Goal: Task Accomplishment & Management: Manage account settings

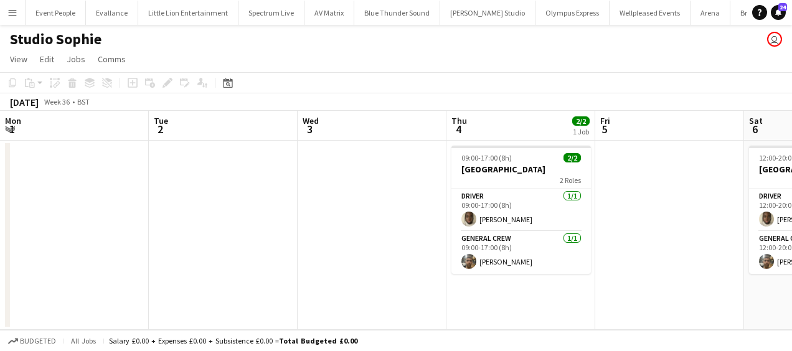
click at [16, 18] on button "Menu" at bounding box center [12, 12] width 25 height 25
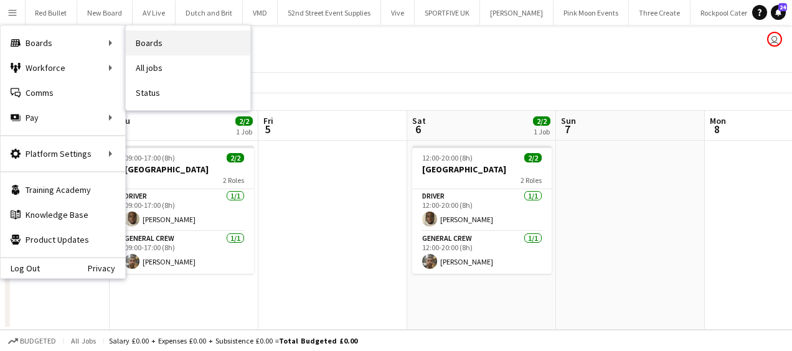
click at [149, 41] on link "Boards" at bounding box center [188, 43] width 125 height 25
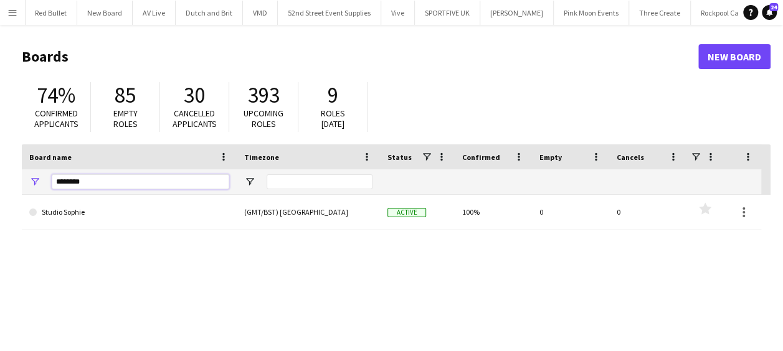
drag, startPoint x: 85, startPoint y: 184, endPoint x: -2, endPoint y: 184, distance: 87.2
click at [0, 184] on html "Menu Boards Boards Boards All jobs Status Workforce Workforce My Workforce Recr…" at bounding box center [391, 237] width 783 height 475
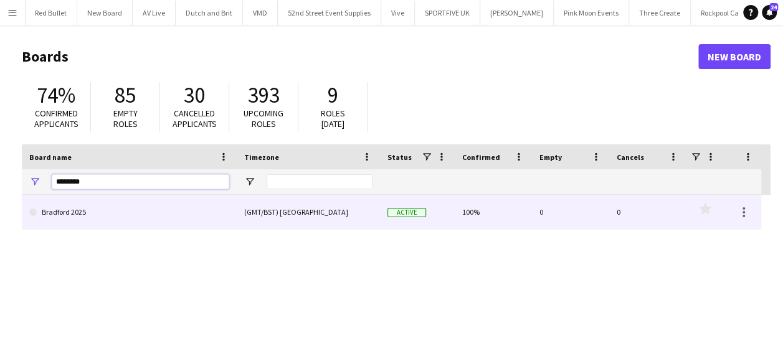
type input "********"
click at [121, 219] on link "Bradford 2025" at bounding box center [129, 212] width 200 height 35
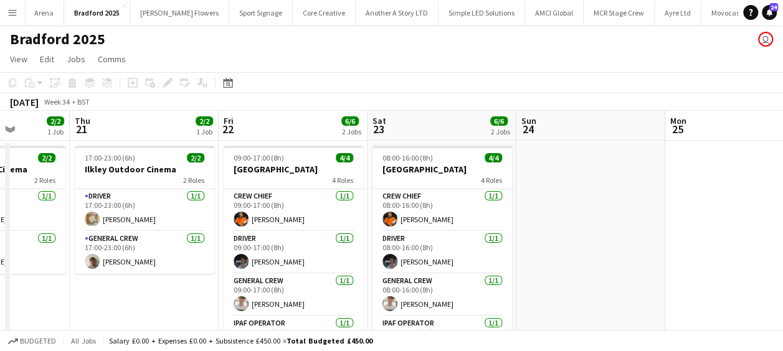
scroll to position [0, 377]
drag, startPoint x: 410, startPoint y: 300, endPoint x: 33, endPoint y: 303, distance: 377.4
click at [33, 303] on app-calendar-viewport "Mon 18 Tue 19 Wed 20 2/2 1 Job Thu 21 2/2 1 Job Fri 22 6/6 2 Jobs Sat 23 6/6 2 …" at bounding box center [391, 306] width 783 height 390
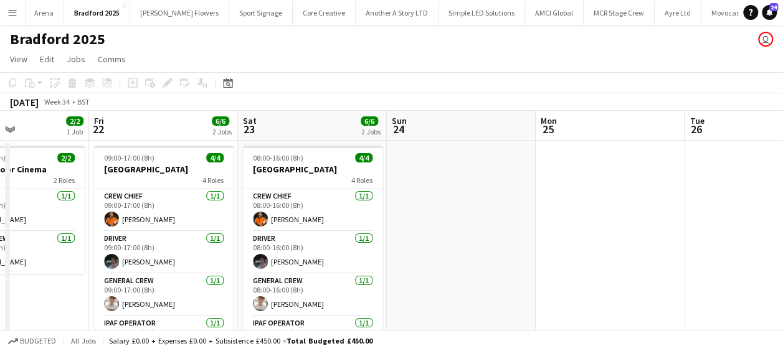
drag, startPoint x: 572, startPoint y: 255, endPoint x: 173, endPoint y: 275, distance: 399.7
click at [174, 275] on app-calendar-viewport "Mon 18 Tue 19 Wed 20 2/2 1 Job Thu 21 2/2 1 Job Fri 22 6/6 2 Jobs Sat 23 6/6 2 …" at bounding box center [391, 306] width 783 height 390
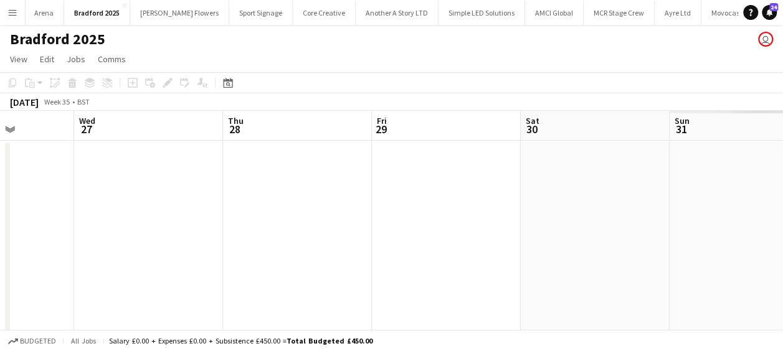
drag, startPoint x: 73, startPoint y: 267, endPoint x: -2, endPoint y: 268, distance: 75.4
click at [0, 268] on html "Menu Boards Boards Boards All jobs Status Workforce Workforce My Workforce Recr…" at bounding box center [391, 261] width 783 height 522
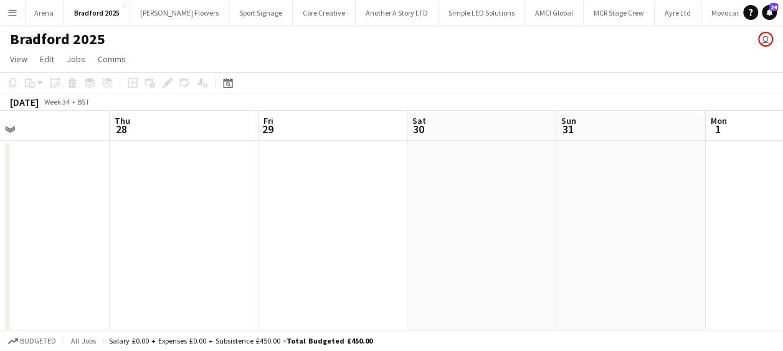
click at [192, 235] on app-calendar-viewport "Sun 24 Mon 25 Tue 26 Wed 27 Thu 28 Fri 29 Sat 30 Sun 31 Mon 1 Tue 2 Wed 3" at bounding box center [391, 306] width 783 height 390
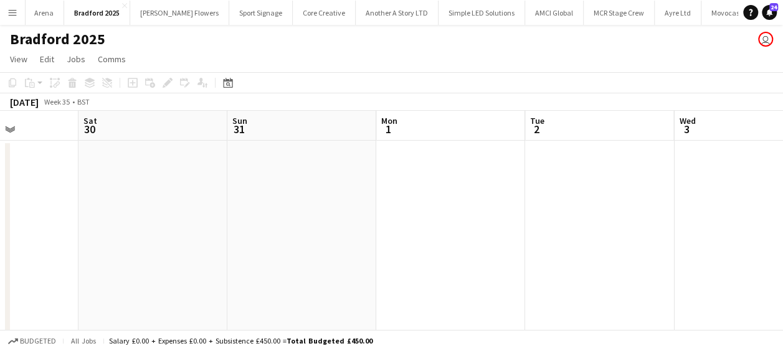
scroll to position [0, 595]
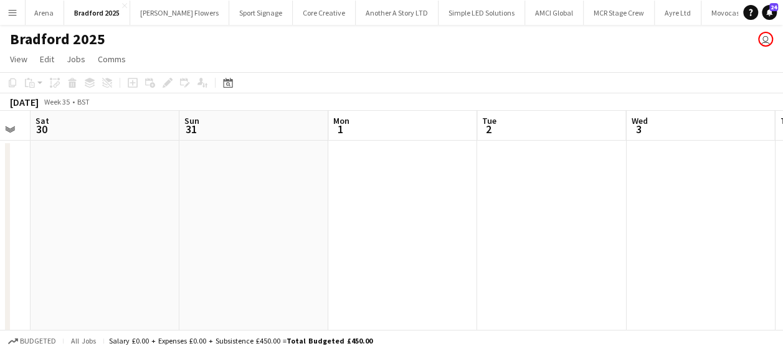
drag, startPoint x: 418, startPoint y: 234, endPoint x: 149, endPoint y: 225, distance: 268.6
click at [127, 233] on app-calendar-viewport "Tue 26 Wed 27 Thu 28 Fri 29 Sat 30 Sun 31 Mon 1 Tue 2 Wed 3 Thu 4 Fri 5" at bounding box center [391, 306] width 783 height 390
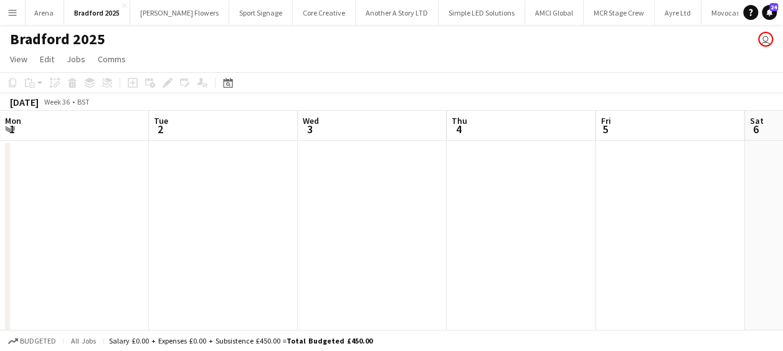
drag, startPoint x: 402, startPoint y: 219, endPoint x: 125, endPoint y: 219, distance: 277.2
click at [188, 219] on app-calendar-viewport "Thu 28 Fri 29 Sat 30 Sun 31 Mon 1 Tue 2 Wed 3 Thu 4 Fri 5 Sat 6 Sun 7" at bounding box center [391, 306] width 783 height 390
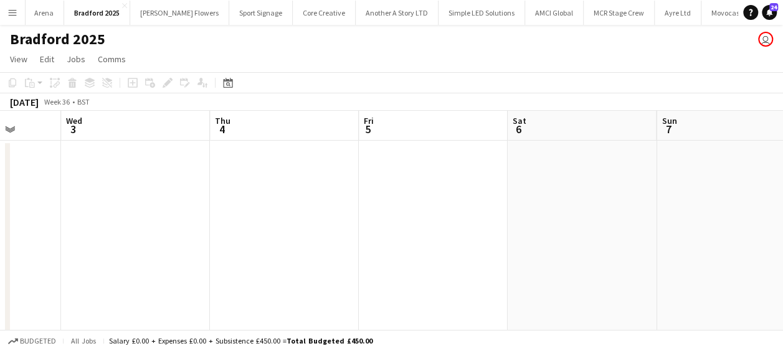
drag, startPoint x: 436, startPoint y: 215, endPoint x: 207, endPoint y: 215, distance: 229.2
click at [214, 216] on app-calendar-viewport "Sat 30 Sun 31 Mon 1 Tue 2 Wed 3 Thu 4 Fri 5 Sat 6 Sun 7 Mon 8 Tue 9" at bounding box center [391, 306] width 783 height 390
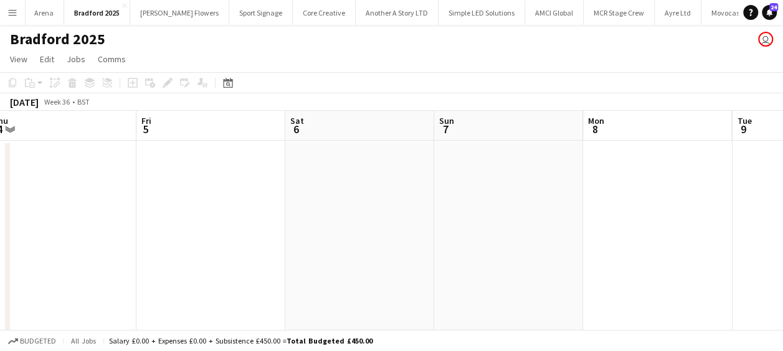
click at [369, 196] on app-date-cell at bounding box center [359, 321] width 149 height 360
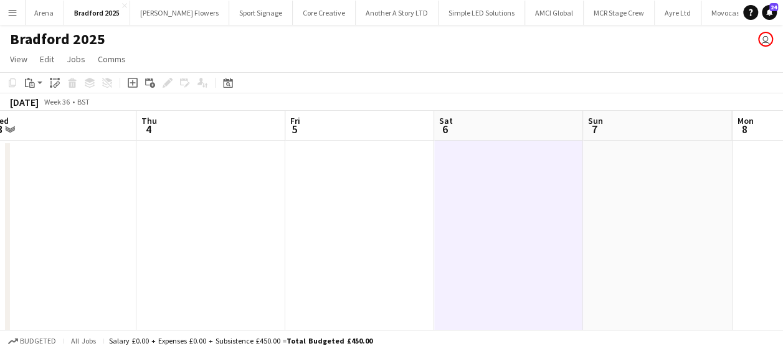
drag, startPoint x: 176, startPoint y: 211, endPoint x: 496, endPoint y: 219, distance: 319.6
click at [496, 219] on app-calendar-viewport "Sun 31 Mon 1 Tue 2 Wed 3 Thu 4 Fri 5 Sat 6 Sun 7 Mon 8 Tue 9 Wed 10" at bounding box center [391, 306] width 783 height 390
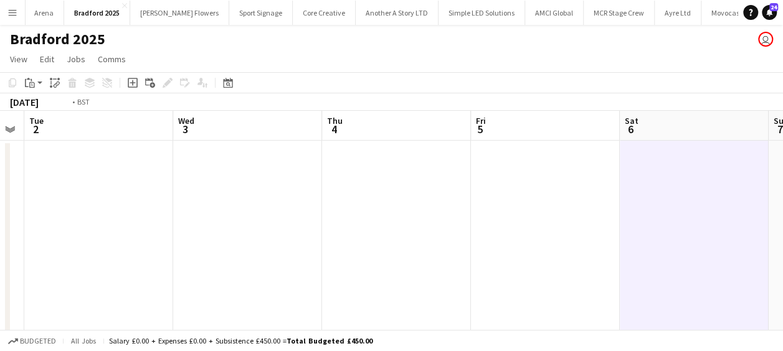
drag, startPoint x: 187, startPoint y: 219, endPoint x: 481, endPoint y: 214, distance: 294.0
click at [487, 215] on app-calendar-viewport "Sun 31 Mon 1 Tue 2 Wed 3 Thu 4 Fri 5 Sat 6 Sun 7 Mon 8 Tue 9 Wed 10" at bounding box center [391, 306] width 783 height 390
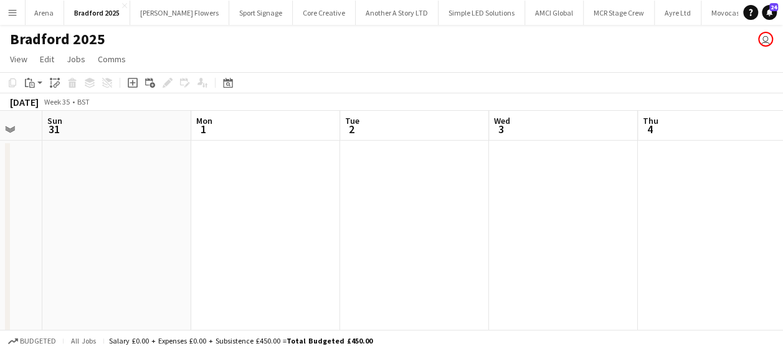
drag, startPoint x: 362, startPoint y: 220, endPoint x: 446, endPoint y: 209, distance: 84.2
click at [410, 214] on app-calendar-viewport "Fri 29 Sat 30 Sun 31 Mon 1 Tue 2 Wed 3 Thu 4 Fri 5 Sat 6 Sun 7 Mon 8" at bounding box center [391, 306] width 783 height 390
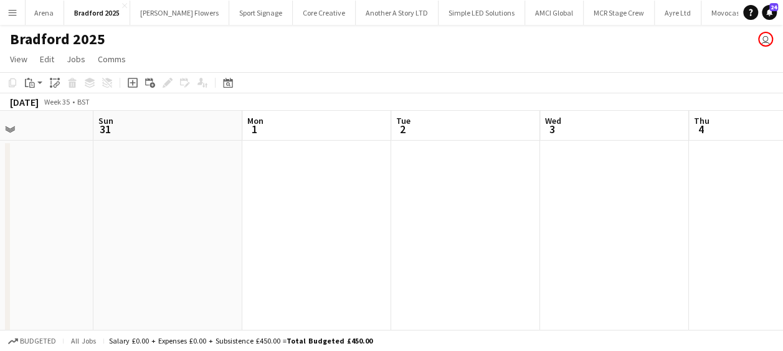
drag, startPoint x: 194, startPoint y: 227, endPoint x: 426, endPoint y: 222, distance: 232.4
click at [443, 220] on app-calendar-viewport "Thu 28 Fri 29 Sat 30 Sun 31 Mon 1 Tue 2 Wed 3 Thu 4 Fri 5 Sat 6 Sun 7" at bounding box center [391, 306] width 783 height 390
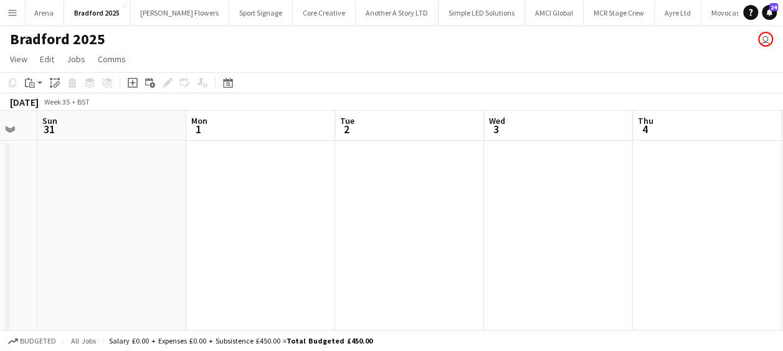
click at [537, 224] on app-calendar-viewport "Thu 28 Fri 29 Sat 30 Sun 31 Mon 1 Tue 2 Wed 3 Thu 4 Fri 5 Sat 6 Sun 7" at bounding box center [391, 306] width 783 height 390
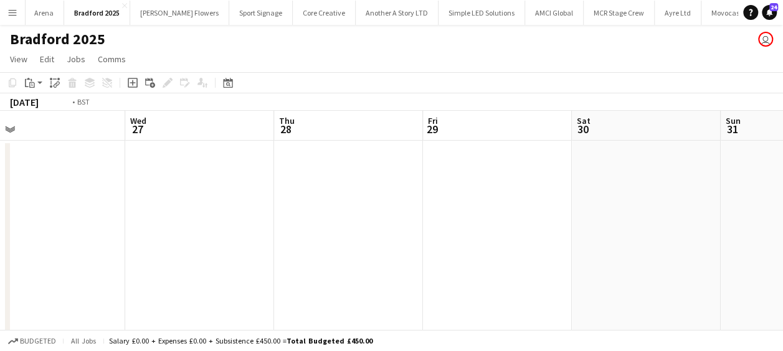
drag, startPoint x: 549, startPoint y: 250, endPoint x: 549, endPoint y: 235, distance: 14.3
click at [592, 243] on app-calendar-viewport "Sun 24 Mon 25 Tue 26 Wed 27 Thu 28 Fri 29 Sat 30 Sun 31 Mon 1 Tue 2 Wed 3" at bounding box center [391, 306] width 783 height 390
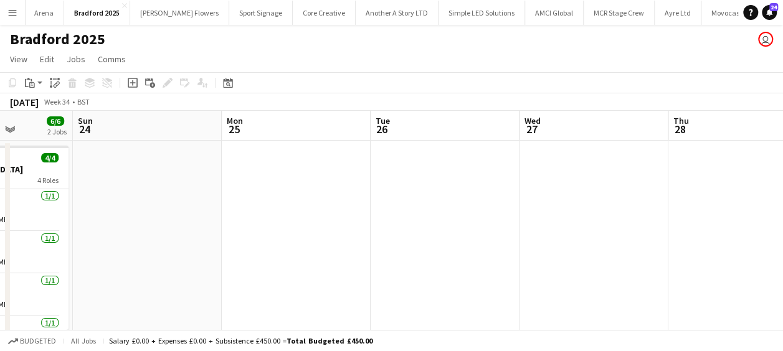
drag, startPoint x: 367, startPoint y: 255, endPoint x: 626, endPoint y: 256, distance: 258.5
click at [641, 259] on app-calendar-viewport "Thu 21 2/2 1 Job Fri 22 6/6 2 Jobs Sat 23 6/6 2 Jobs Sun 24 Mon 25 Tue 26 Wed 2…" at bounding box center [391, 306] width 783 height 390
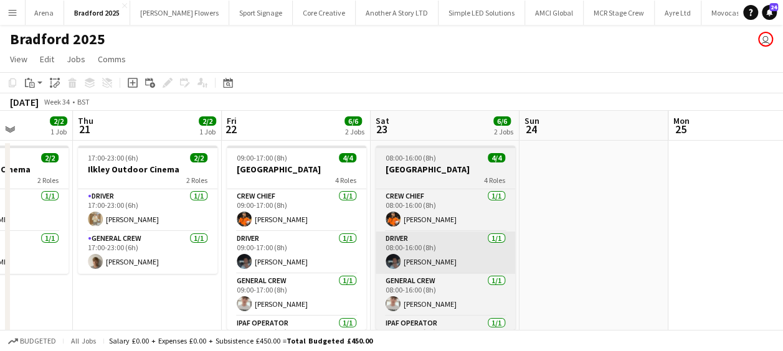
scroll to position [0, 439]
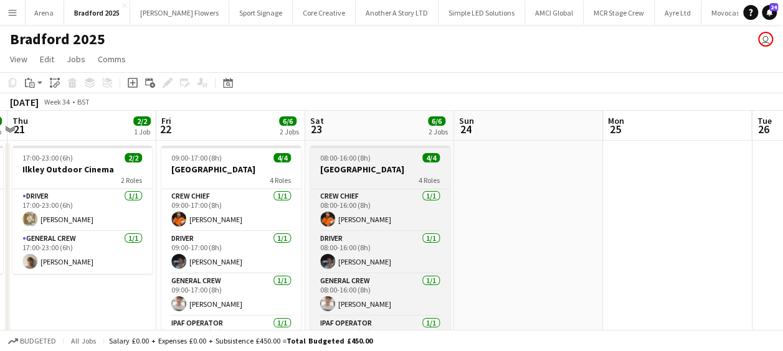
click at [382, 163] on app-job-card "08:00-16:00 (8h) 4/4 Lister Park 4 Roles Crew Chief [DATE] 08:00-16:00 (8h) [PE…" at bounding box center [380, 238] width 140 height 184
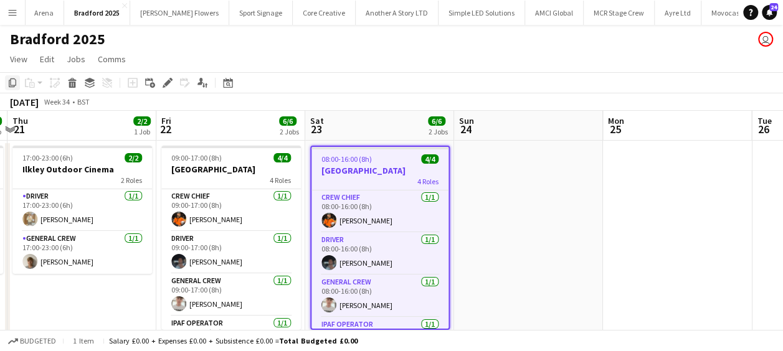
click at [11, 83] on icon at bounding box center [12, 82] width 7 height 9
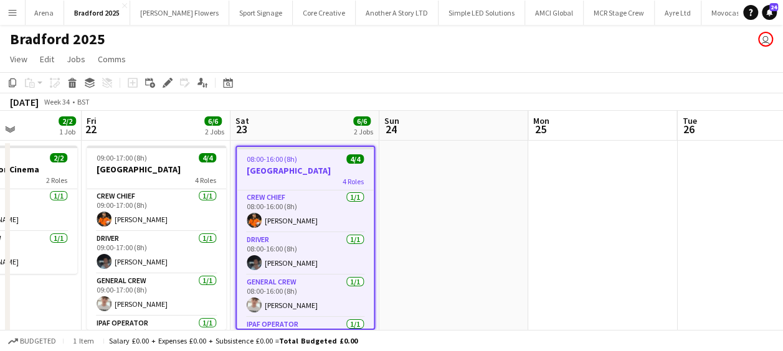
drag, startPoint x: 693, startPoint y: 253, endPoint x: 318, endPoint y: 255, distance: 374.9
click at [318, 255] on app-calendar-viewport "Mon 18 Tue 19 Wed 20 2/2 1 Job Thu 21 2/2 1 Job Fri 22 6/6 2 Jobs Sat 23 6/6 2 …" at bounding box center [391, 306] width 783 height 390
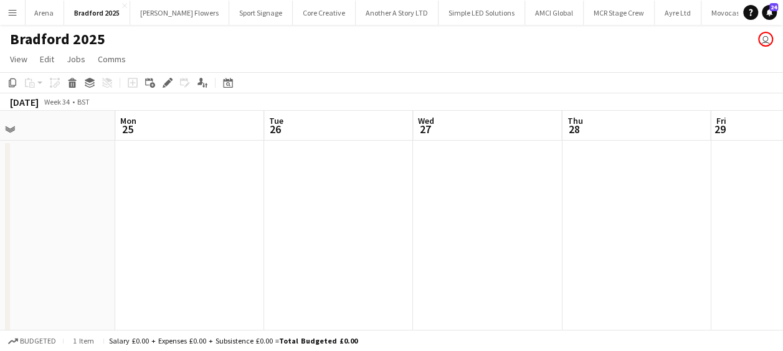
drag, startPoint x: 575, startPoint y: 238, endPoint x: 110, endPoint y: 198, distance: 467.0
click at [95, 199] on app-calendar-viewport "Wed 20 2/2 1 Job Thu 21 2/2 1 Job Fri 22 6/6 2 Jobs Sat 23 6/6 2 Jobs Sun 24 Mo…" at bounding box center [391, 306] width 783 height 390
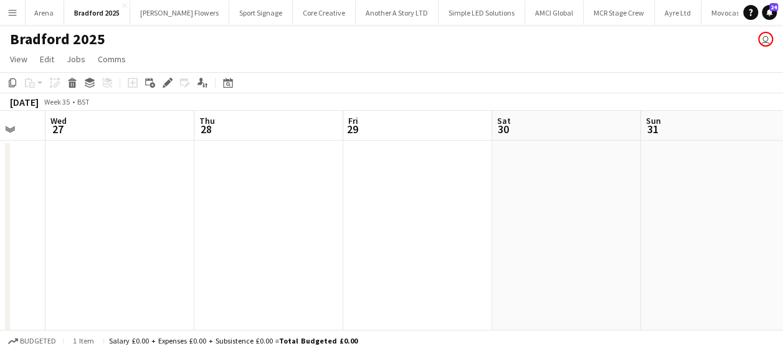
drag, startPoint x: 587, startPoint y: 222, endPoint x: 356, endPoint y: 207, distance: 230.9
click at [291, 207] on app-calendar-viewport "Sun 24 Mon 25 Tue 26 Wed 27 Thu 28 Fri 29 Sat 30 Sun 31 Mon 1 Tue 2 Wed 3" at bounding box center [391, 306] width 783 height 390
drag, startPoint x: 412, startPoint y: 223, endPoint x: 364, endPoint y: 216, distance: 48.4
click at [343, 219] on app-calendar-viewport "Tue 26 Wed 27 Thu 28 Fri 29 Sat 30 Sun 31 Mon 1 Tue 2 Wed 3 Thu 4 Fri 5" at bounding box center [391, 306] width 783 height 390
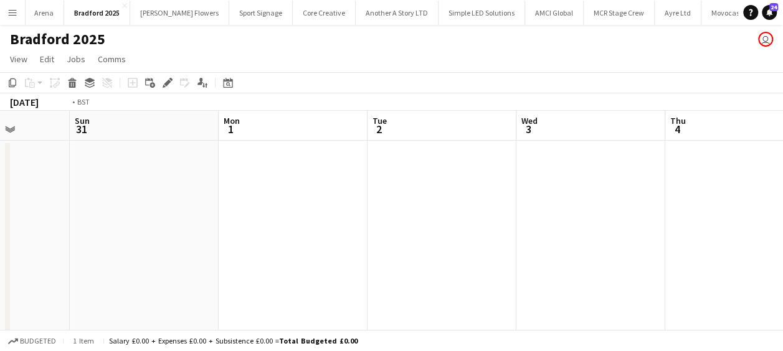
drag, startPoint x: 73, startPoint y: 219, endPoint x: 1, endPoint y: 211, distance: 73.3
click at [0, 214] on html "Menu Boards Boards Boards All jobs Status Workforce Workforce My Workforce Recr…" at bounding box center [391, 261] width 783 height 522
drag, startPoint x: 344, startPoint y: 209, endPoint x: 319, endPoint y: 209, distance: 24.9
click at [319, 209] on app-calendar-viewport "Mon 1 Tue 2 Wed 3 Thu 4 Fri 5 Sat 6 Sun 7 Mon 8 Tue 9 Wed 10 Thu 11" at bounding box center [391, 306] width 783 height 390
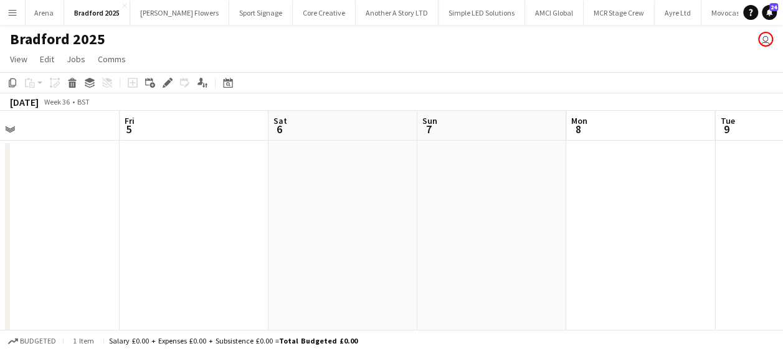
click at [372, 182] on app-date-cell at bounding box center [342, 321] width 149 height 360
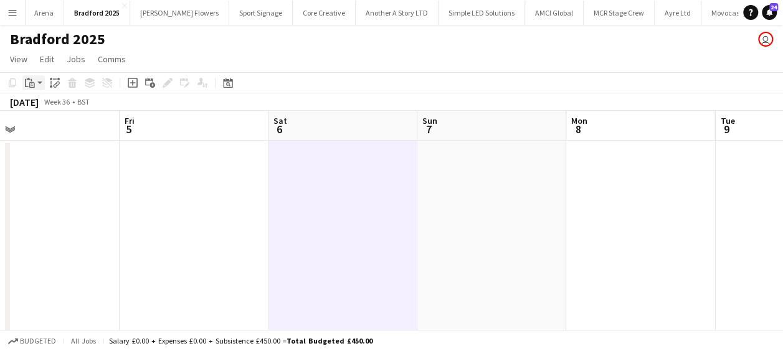
click at [37, 85] on app-action-btn "Paste" at bounding box center [33, 82] width 22 height 15
click at [43, 106] on link "Paste Ctrl+V" at bounding box center [91, 106] width 117 height 11
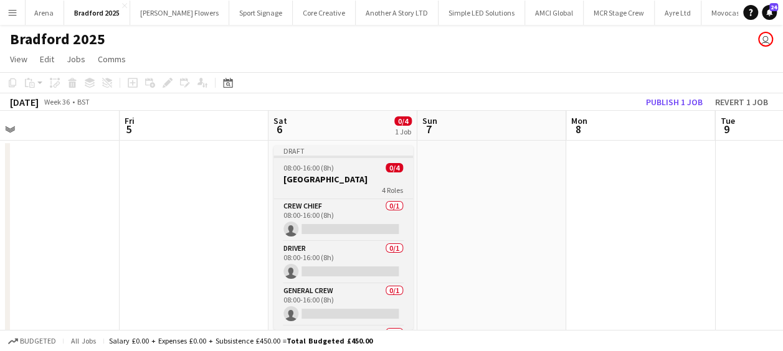
click at [324, 182] on h3 "[GEOGRAPHIC_DATA]" at bounding box center [343, 179] width 140 height 11
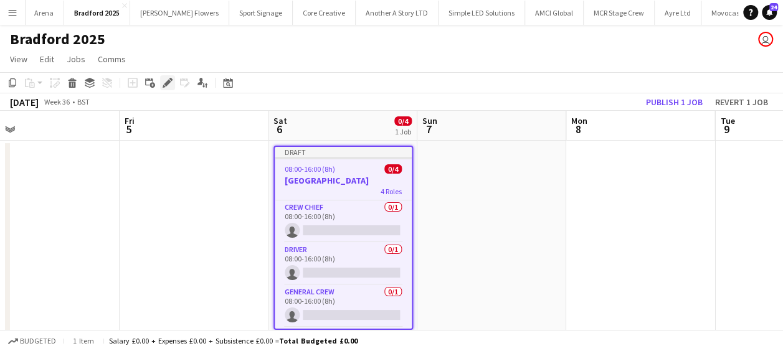
click at [169, 85] on icon "Edit" at bounding box center [168, 83] width 10 height 10
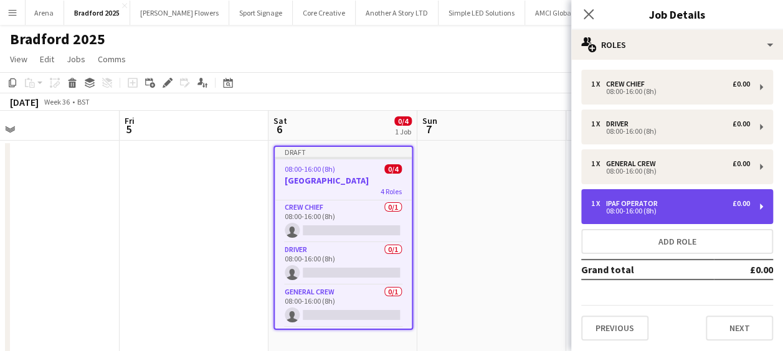
click at [660, 201] on div "IPAF Operator" at bounding box center [634, 203] width 57 height 9
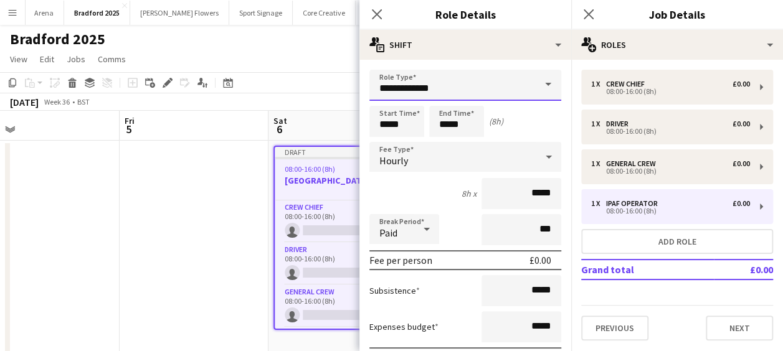
click at [485, 87] on input "**********" at bounding box center [465, 85] width 192 height 31
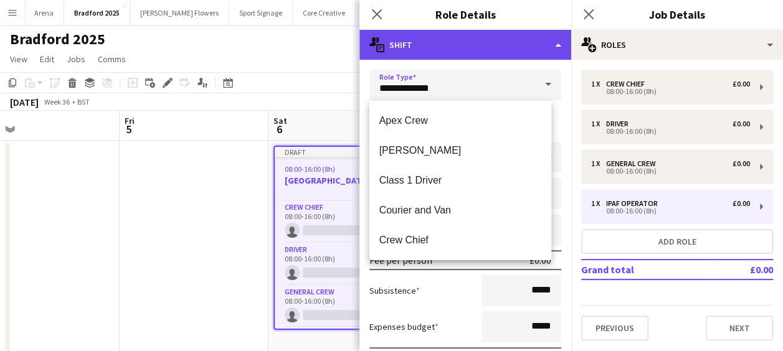
click at [482, 55] on div "multiple-actions-text Shift" at bounding box center [465, 45] width 212 height 30
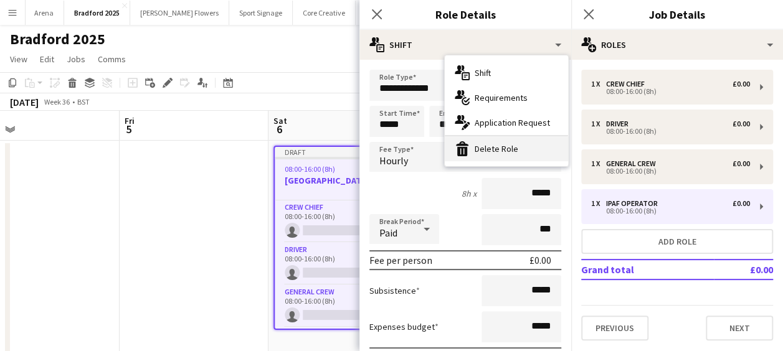
click at [495, 149] on div "bin-2 Delete Role" at bounding box center [506, 148] width 123 height 25
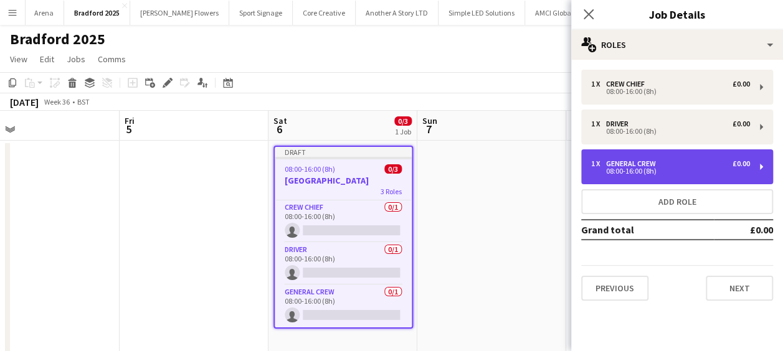
click at [629, 181] on div "1 x General Crew £0.00 08:00-16:00 (8h)" at bounding box center [677, 166] width 192 height 35
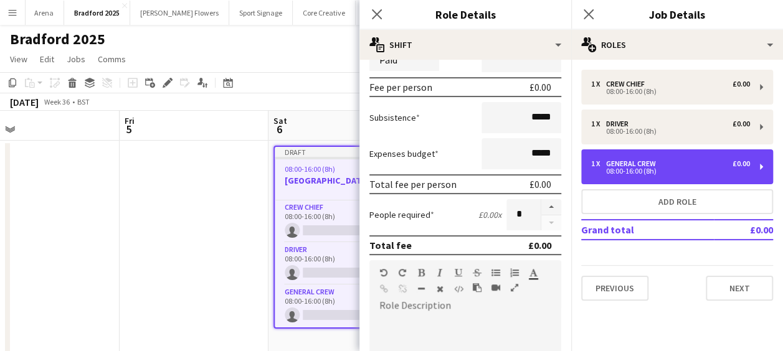
scroll to position [187, 0]
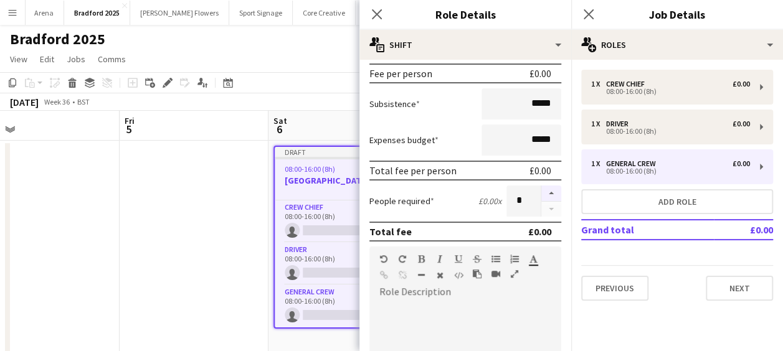
click at [542, 190] on button "button" at bounding box center [551, 194] width 20 height 16
type input "*"
click at [374, 17] on icon at bounding box center [377, 14] width 12 height 12
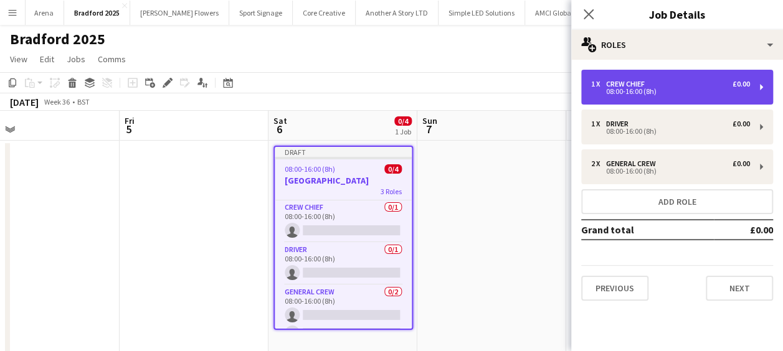
click at [614, 85] on div "Crew Chief" at bounding box center [628, 84] width 44 height 9
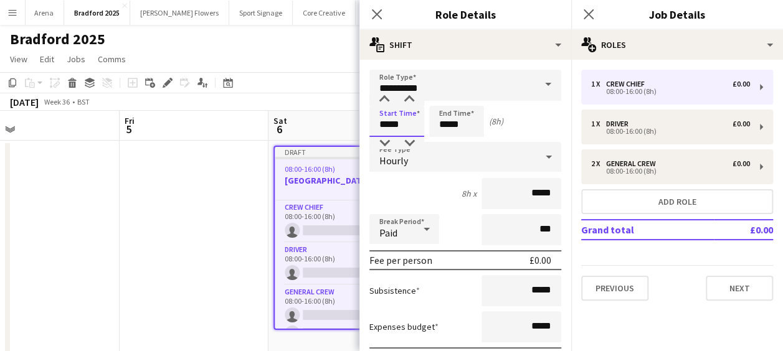
drag, startPoint x: 376, startPoint y: 126, endPoint x: 313, endPoint y: 126, distance: 63.5
click at [314, 127] on body "Menu Boards Boards Boards All jobs Status Workforce Workforce My Workforce Recr…" at bounding box center [391, 261] width 783 height 522
type input "*****"
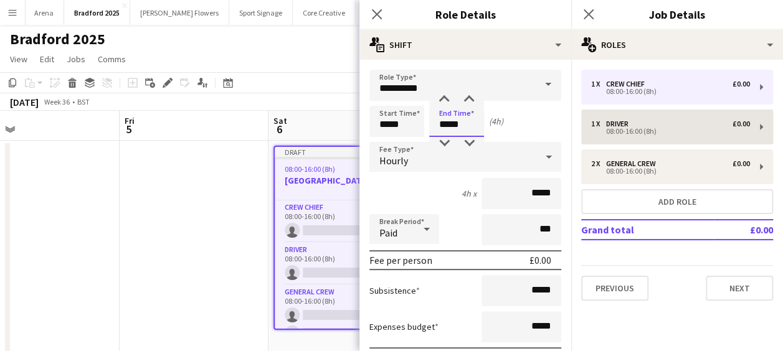
type input "*****"
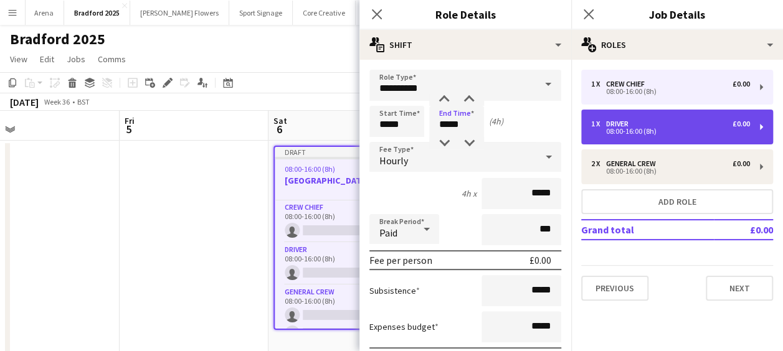
click at [621, 130] on div "08:00-16:00 (8h)" at bounding box center [670, 131] width 159 height 6
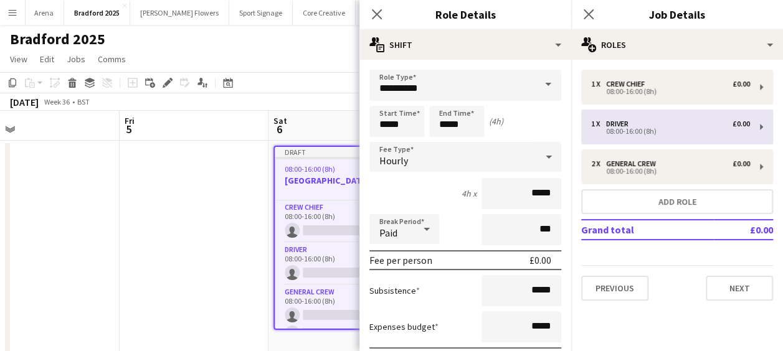
type input "******"
type input "*****"
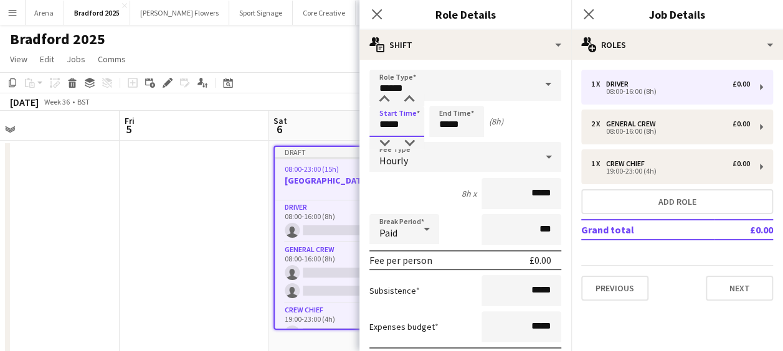
drag, startPoint x: 412, startPoint y: 126, endPoint x: 293, endPoint y: 125, distance: 119.0
click at [302, 123] on body "Menu Boards Boards Boards All jobs Status Workforce Workforce My Workforce Recr…" at bounding box center [391, 261] width 783 height 522
type input "*****"
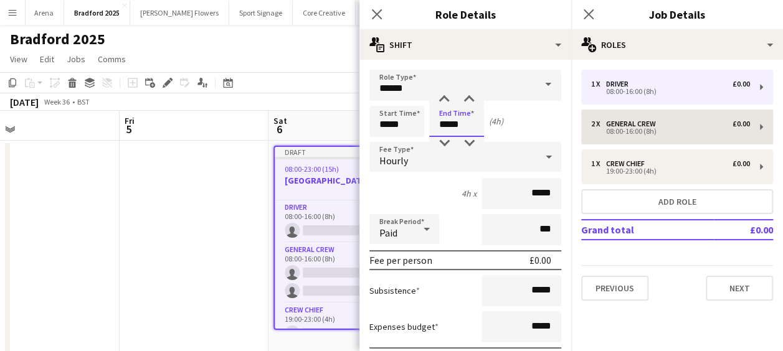
type input "*****"
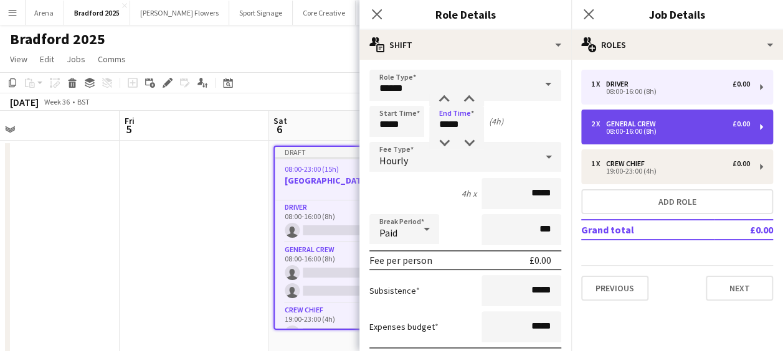
click at [638, 119] on div "2 x General Crew £0.00 08:00-16:00 (8h)" at bounding box center [677, 127] width 192 height 35
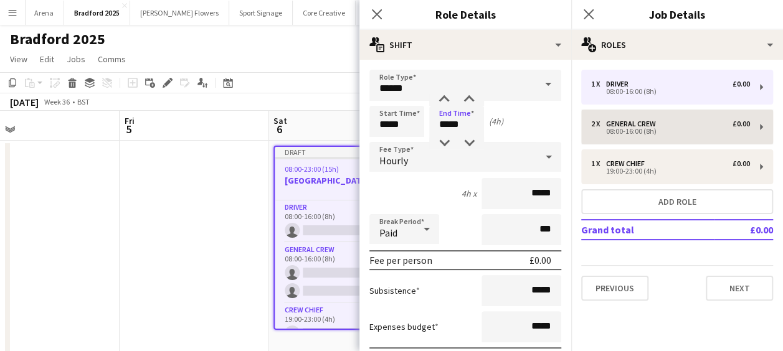
type input "**********"
type input "*****"
type input "*"
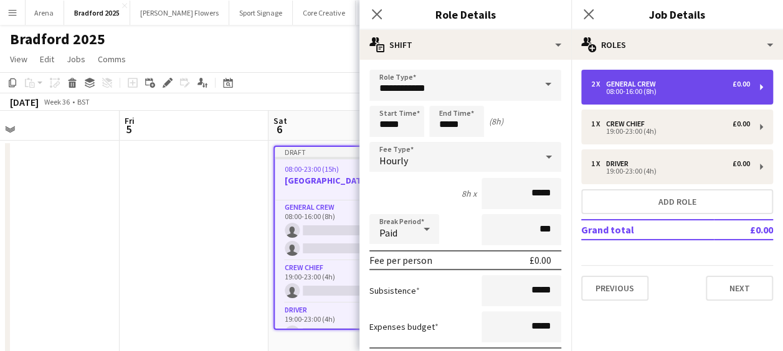
click at [656, 100] on div "2 x General Crew £0.00 08:00-16:00 (8h)" at bounding box center [677, 87] width 192 height 35
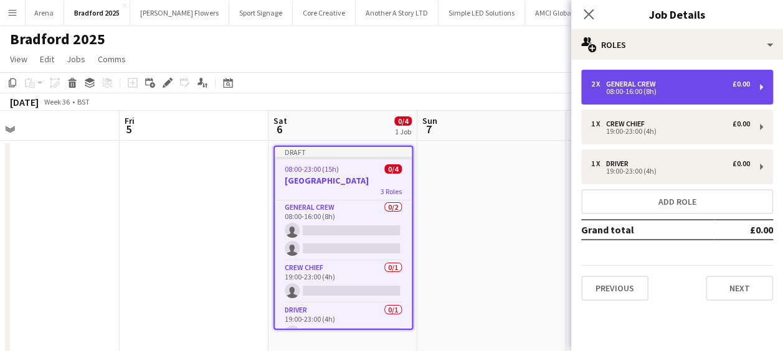
click at [612, 85] on div "General Crew" at bounding box center [633, 84] width 55 height 9
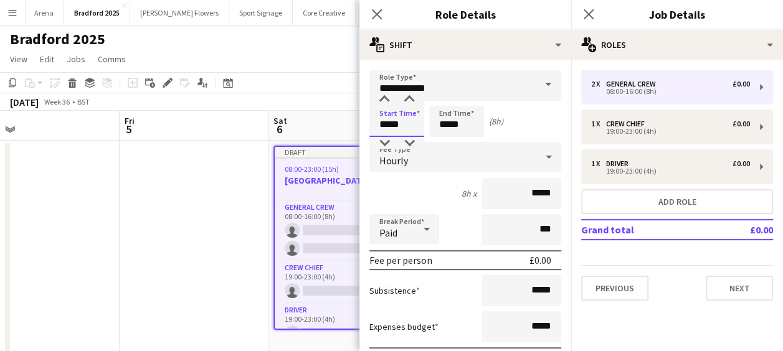
drag, startPoint x: 412, startPoint y: 130, endPoint x: 324, endPoint y: 128, distance: 88.4
click at [328, 130] on body "Menu Boards Boards Boards All jobs Status Workforce Workforce My Workforce Recr…" at bounding box center [391, 261] width 783 height 522
type input "*****"
click at [373, 14] on icon "Close pop-in" at bounding box center [377, 14] width 12 height 12
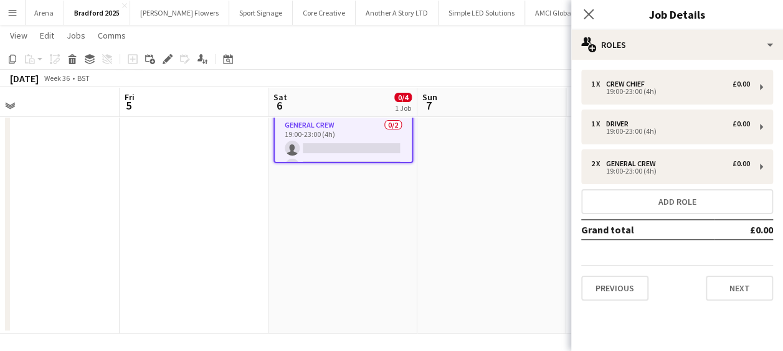
scroll to position [169, 0]
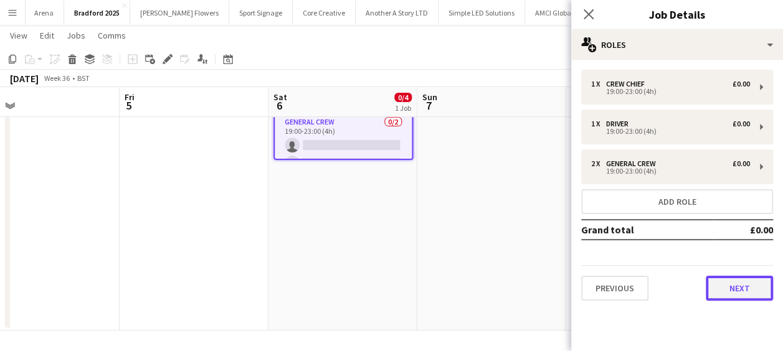
click at [731, 283] on button "Next" at bounding box center [739, 288] width 67 height 25
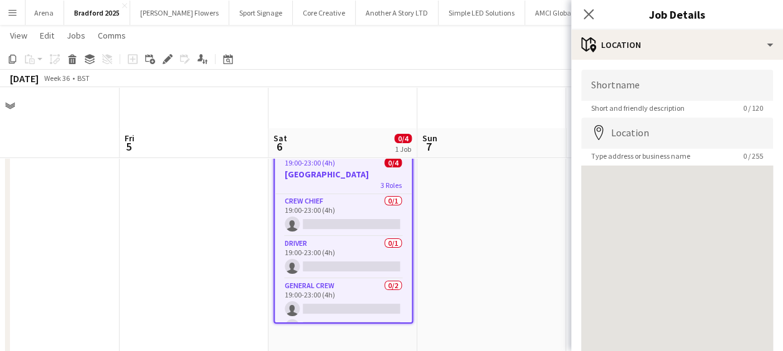
scroll to position [0, 0]
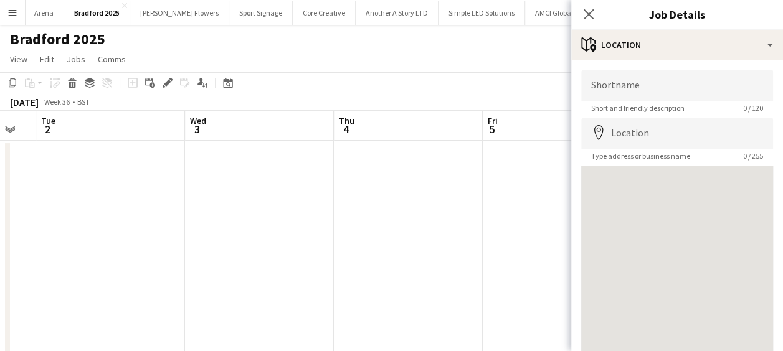
drag, startPoint x: 536, startPoint y: 207, endPoint x: 325, endPoint y: 207, distance: 211.1
click at [546, 207] on app-calendar-viewport "Sun 31 Mon 1 Tue 2 Wed 3 Thu 4 Fri 5 Sat 6 0/4 1 Job Sun 7 Mon 8 Tue 9 Wed 10 D…" at bounding box center [391, 306] width 783 height 390
drag, startPoint x: 309, startPoint y: 211, endPoint x: 260, endPoint y: 211, distance: 48.6
click at [547, 211] on app-calendar-viewport "Sun 31 Mon 1 Tue 2 Wed 3 Thu 4 Fri 5 Sat 6 0/4 1 Job Sun 7 Mon 8 Tue 9 Wed 10 D…" at bounding box center [391, 306] width 783 height 390
drag, startPoint x: 474, startPoint y: 210, endPoint x: 502, endPoint y: 209, distance: 28.0
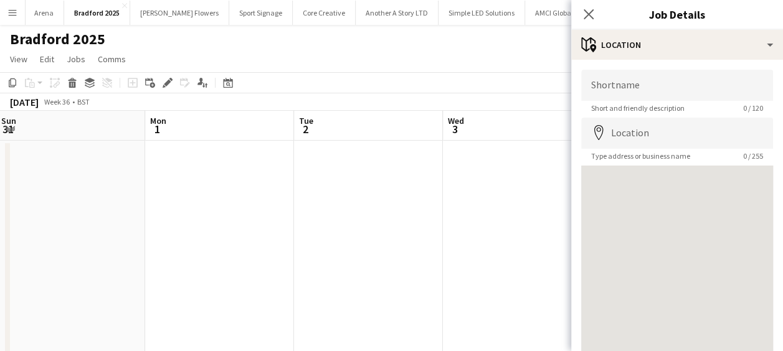
click at [503, 209] on app-calendar-viewport "Fri 29 Sat 30 Sun 31 Mon 1 Tue 2 Wed 3 Thu 4 Fri 5 Sat 6 0/4 1 Job Sun 7 Mon 8 …" at bounding box center [391, 306] width 783 height 390
drag, startPoint x: 466, startPoint y: 214, endPoint x: 527, endPoint y: 214, distance: 61.0
click at [527, 214] on app-calendar-viewport "Mon 25 Tue 26 Wed 27 Thu 28 Fri 29 Sat 30 Sun 31 Mon 1 Tue 2 Wed 3 Thu 4" at bounding box center [391, 306] width 783 height 390
drag, startPoint x: 285, startPoint y: 230, endPoint x: 397, endPoint y: 228, distance: 112.1
click at [541, 228] on app-calendar-viewport "Mon 25 Tue 26 Wed 27 Thu 28 Fri 29 Sat 30 Sun 31 Mon 1 Tue 2 Wed 3 Thu 4" at bounding box center [391, 306] width 783 height 390
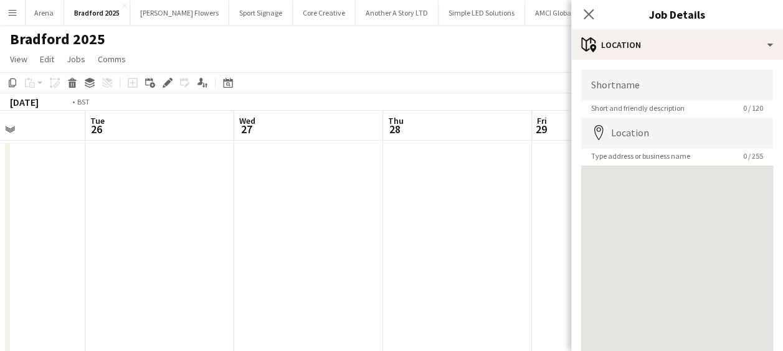
drag, startPoint x: 393, startPoint y: 225, endPoint x: 545, endPoint y: 217, distance: 152.2
click at [544, 219] on app-calendar-viewport "Sat 23 6/6 2 Jobs Sun 24 Mon 25 Tue 26 Wed 27 Thu 28 Fri 29 Sat 30 Sun 31 Mon 1…" at bounding box center [391, 306] width 783 height 390
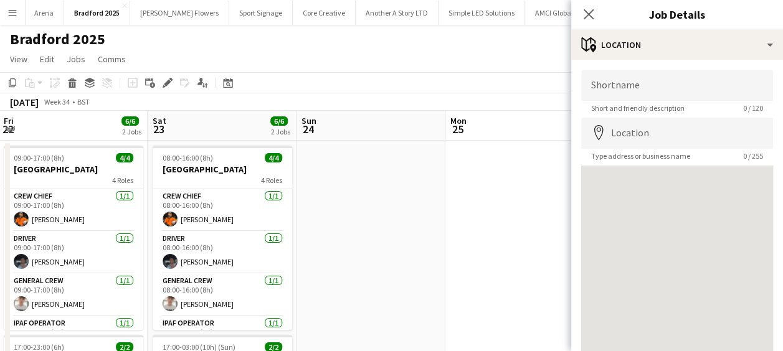
drag, startPoint x: 394, startPoint y: 223, endPoint x: 360, endPoint y: 228, distance: 34.0
click at [541, 223] on app-calendar-viewport "Wed 20 2/2 1 Job Thu 21 2/2 1 Job Fri 22 6/6 2 Jobs Sat 23 6/6 2 Jobs Sun 24 Mo…" at bounding box center [391, 306] width 783 height 390
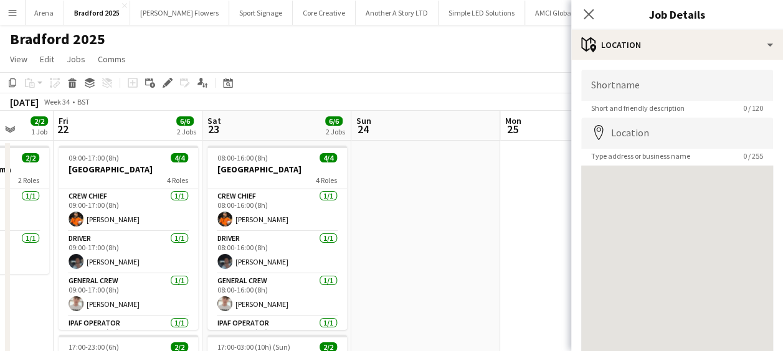
scroll to position [0, 320]
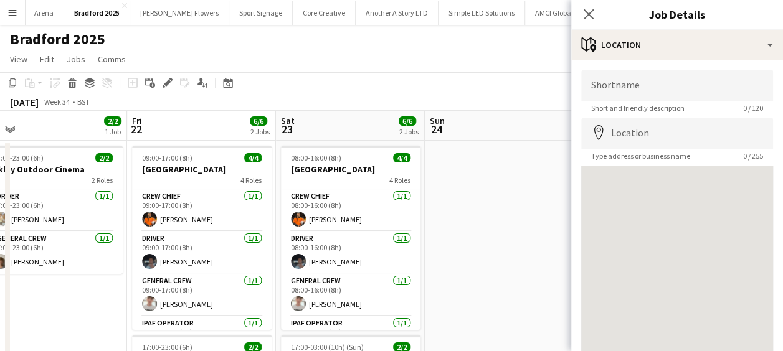
drag, startPoint x: 257, startPoint y: 229, endPoint x: 330, endPoint y: 229, distance: 73.5
click at [330, 229] on app-calendar-viewport "Tue 19 Wed 20 2/2 1 Job Thu 21 2/2 1 Job Fri 22 6/6 2 Jobs Sat 23 6/6 2 Jobs Su…" at bounding box center [391, 306] width 783 height 390
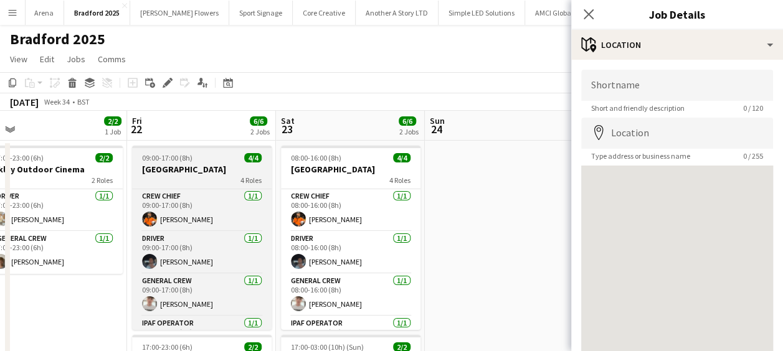
click at [204, 167] on h3 "[GEOGRAPHIC_DATA]" at bounding box center [202, 169] width 140 height 11
type input "**********"
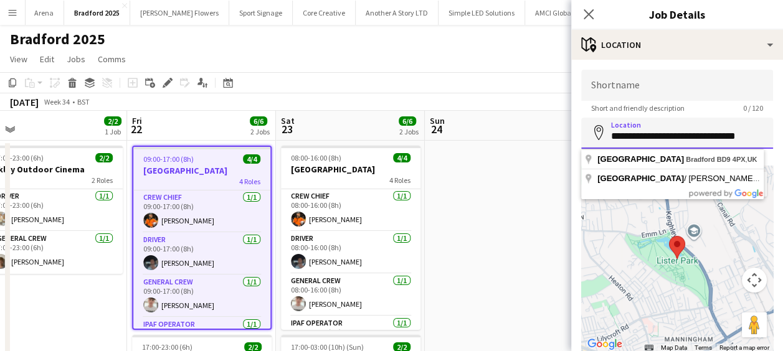
drag, startPoint x: 608, startPoint y: 135, endPoint x: 794, endPoint y: 136, distance: 185.6
click at [783, 136] on html "Menu Boards Boards Boards All jobs Status Workforce Workforce My Workforce Recr…" at bounding box center [391, 261] width 783 height 522
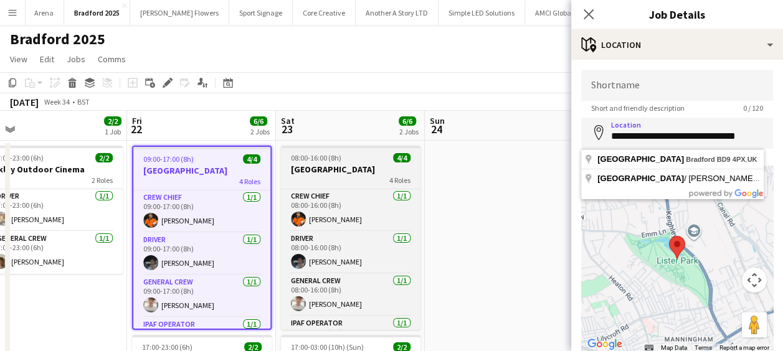
click at [353, 168] on h3 "[GEOGRAPHIC_DATA]" at bounding box center [351, 169] width 140 height 11
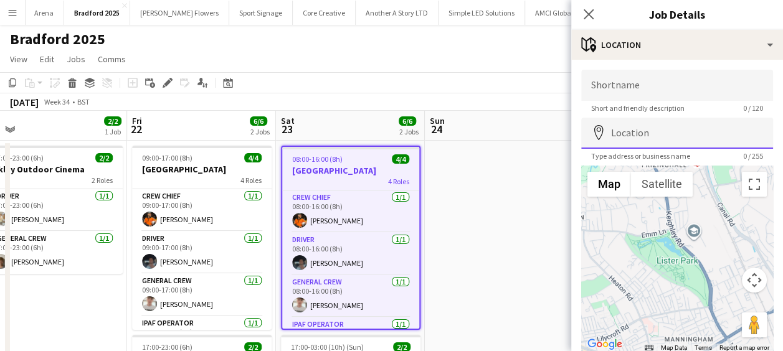
click at [704, 133] on input "Location" at bounding box center [677, 133] width 192 height 31
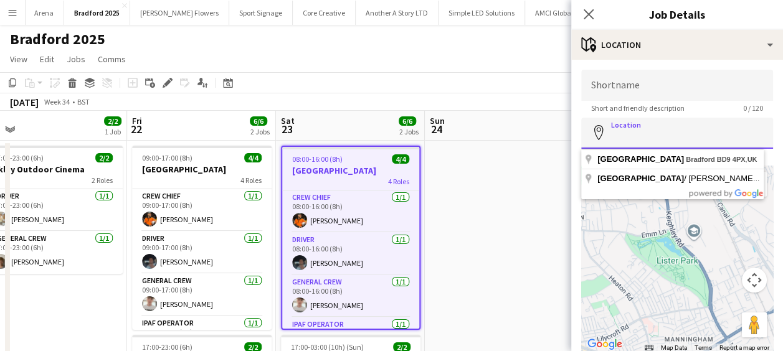
paste input "**********"
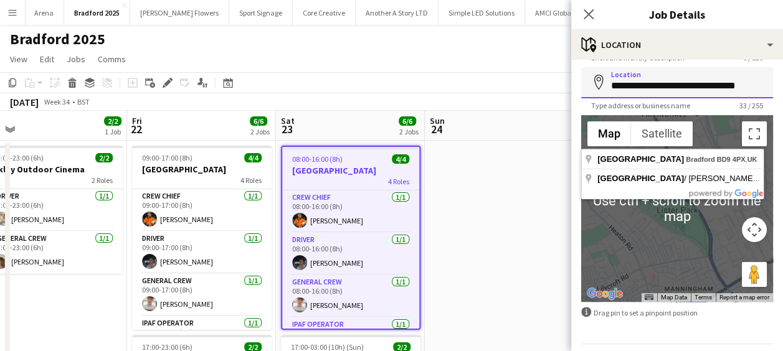
scroll to position [88, 0]
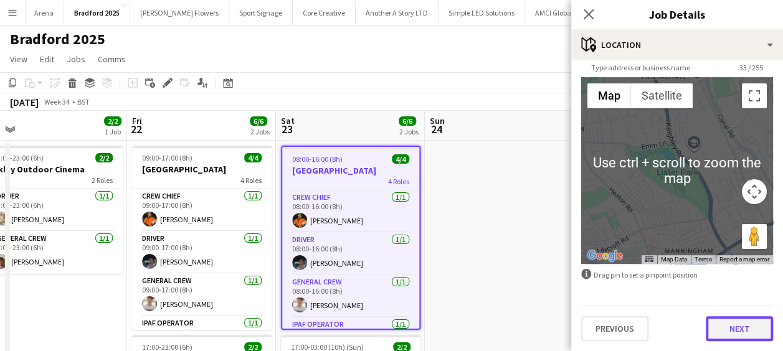
click at [736, 318] on button "Next" at bounding box center [739, 328] width 67 height 25
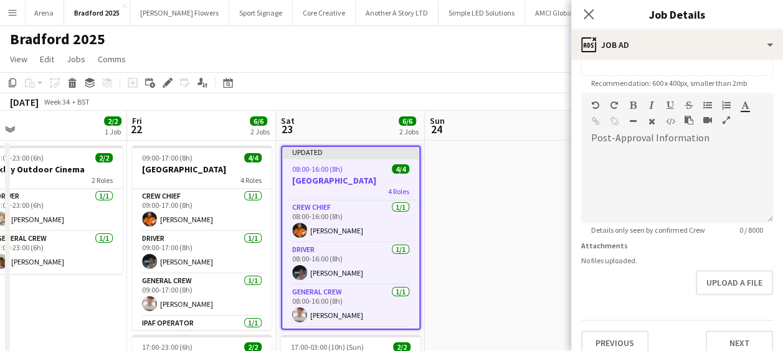
scroll to position [311, 0]
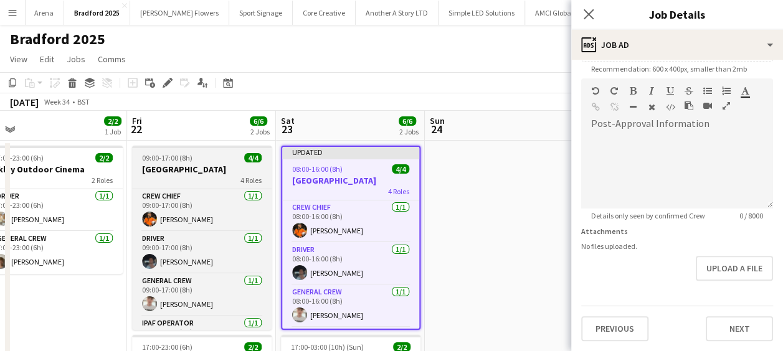
click at [188, 161] on span "09:00-17:00 (8h)" at bounding box center [167, 157] width 50 height 9
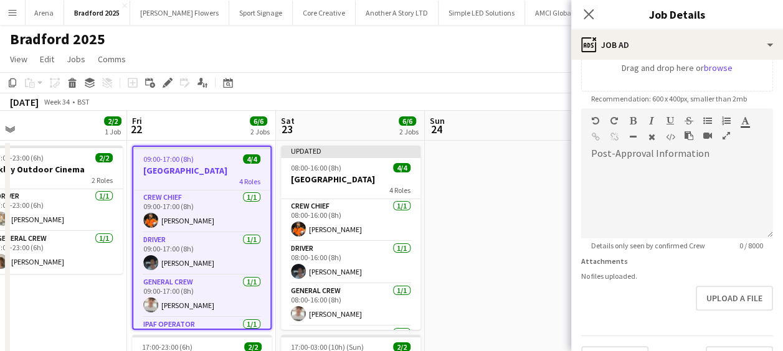
scroll to position [126, 0]
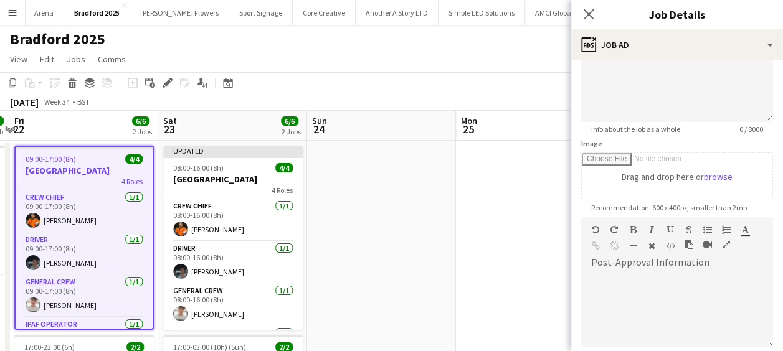
drag, startPoint x: 486, startPoint y: 199, endPoint x: 64, endPoint y: 204, distance: 422.3
click at [64, 204] on app-calendar-viewport "Tue 19 Wed 20 2/2 1 Job Thu 21 2/2 1 Job Fri 22 6/6 2 Jobs Sat 23 6/6 2 Jobs Su…" at bounding box center [391, 306] width 783 height 390
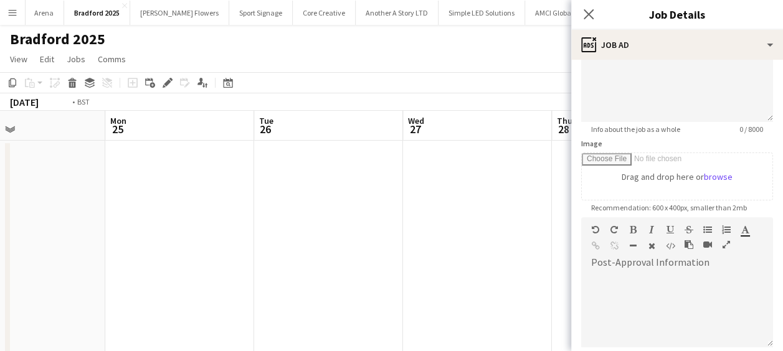
drag, startPoint x: 91, startPoint y: 204, endPoint x: 65, endPoint y: 189, distance: 30.1
click at [28, 193] on app-calendar-viewport "Thu 21 2/2 1 Job Fri 22 6/6 2 Jobs Sat 23 6/6 2 Jobs Sun 24 Mon 25 Tue 26 Wed 2…" at bounding box center [391, 306] width 783 height 390
drag, startPoint x: 344, startPoint y: 201, endPoint x: 1, endPoint y: 185, distance: 342.9
click at [0, 186] on html "Menu Boards Boards Boards All jobs Status Workforce Workforce My Workforce Recr…" at bounding box center [391, 261] width 783 height 522
drag, startPoint x: 36, startPoint y: 195, endPoint x: 60, endPoint y: 193, distance: 24.4
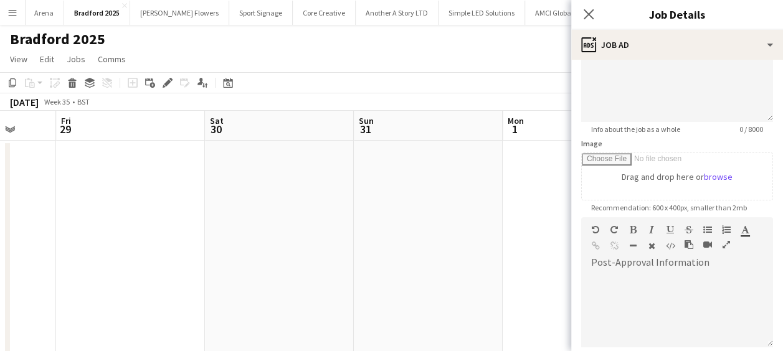
click at [30, 194] on app-calendar-viewport "Mon 25 Tue 26 Wed 27 Thu 28 Fri 29 Sat 30 Sun 31 Mon 1 Tue 2 Wed 3 Thu 4" at bounding box center [391, 306] width 783 height 390
drag, startPoint x: 264, startPoint y: 210, endPoint x: 64, endPoint y: 200, distance: 200.8
click at [27, 203] on app-calendar-viewport "Fri 29 Sat 30 Sun 31 Mon 1 Tue 2 Wed 3 Thu 4 Fri 5 Sat 6 0/4 1 Job Sun 7 Mon 8 …" at bounding box center [391, 306] width 783 height 390
click at [0, 208] on html "Menu Boards Boards Boards All jobs Status Workforce Workforce My Workforce Recr…" at bounding box center [391, 261] width 783 height 522
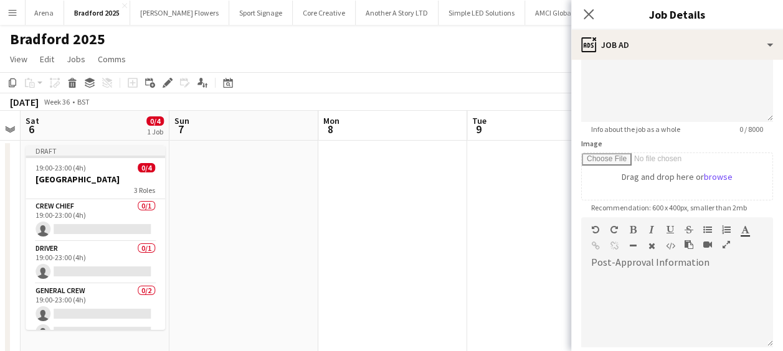
click at [90, 205] on app-calendar-viewport "Tue 2 Wed 3 Thu 4 Fri 5 Sat 6 0/4 1 Job Sun 7 Mon 8 Tue 9 Wed 10 Thu 11 Fri 12 …" at bounding box center [391, 306] width 783 height 390
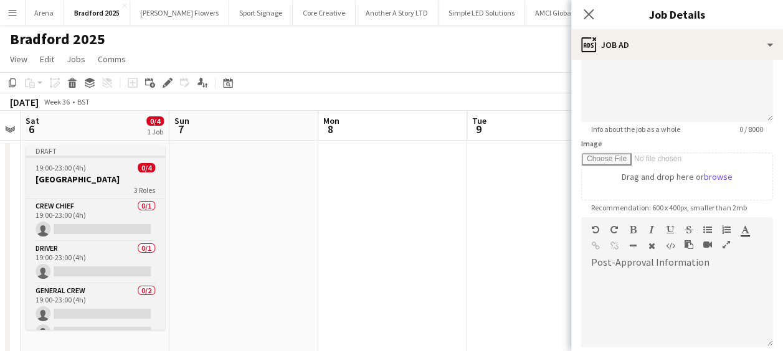
click at [75, 173] on app-job-card "Draft 19:00-23:00 (4h) 0/4 Lister Park 3 Roles Crew Chief 0/1 19:00-23:00 (4h) …" at bounding box center [96, 238] width 140 height 184
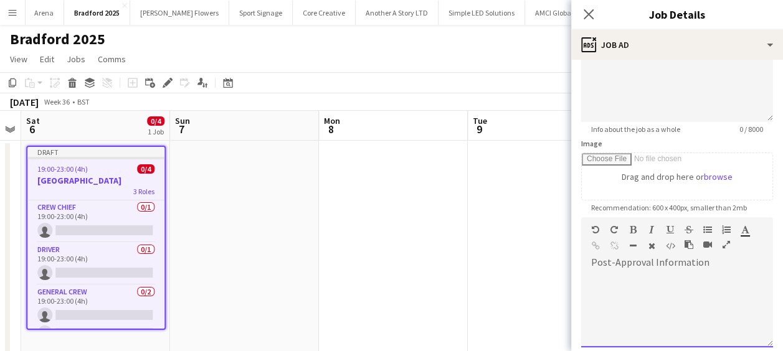
click at [660, 282] on div at bounding box center [677, 310] width 192 height 75
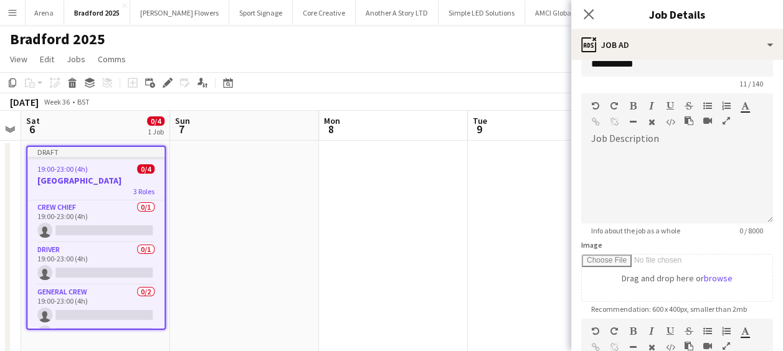
scroll to position [0, 0]
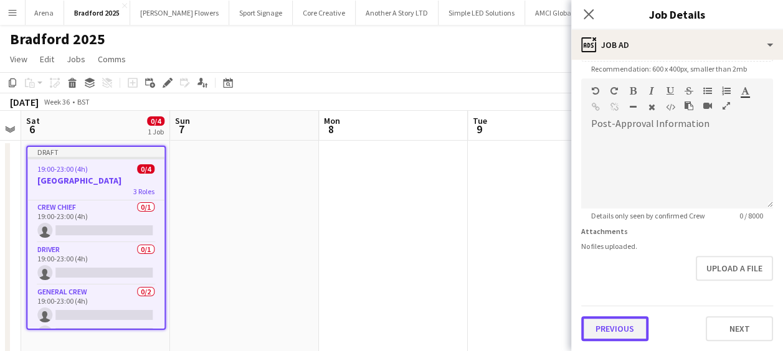
click at [620, 282] on form "**********" at bounding box center [677, 73] width 212 height 536
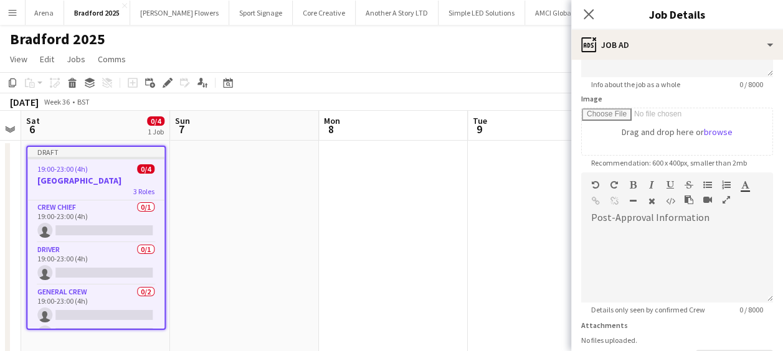
scroll to position [249, 0]
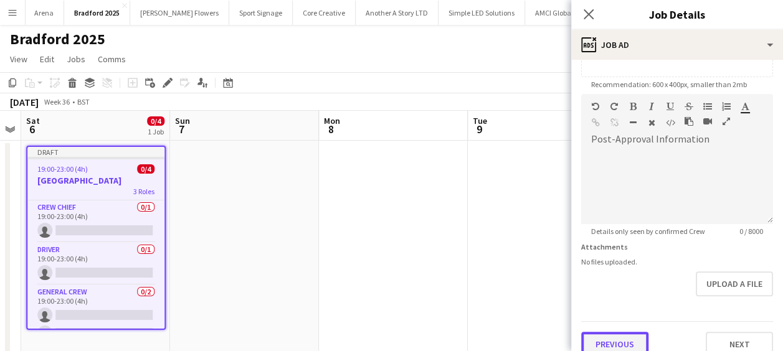
click at [628, 336] on button "Previous" at bounding box center [614, 344] width 67 height 25
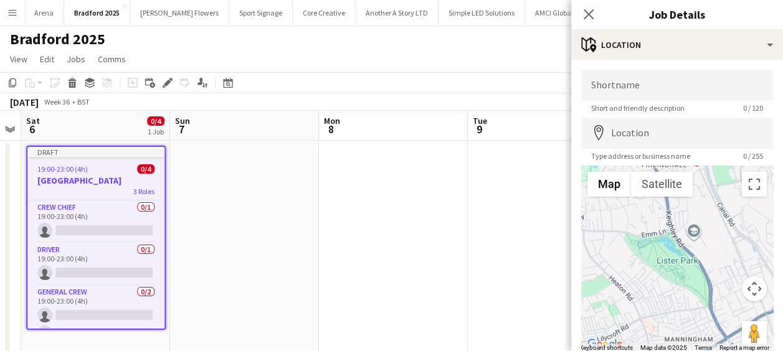
scroll to position [0, 0]
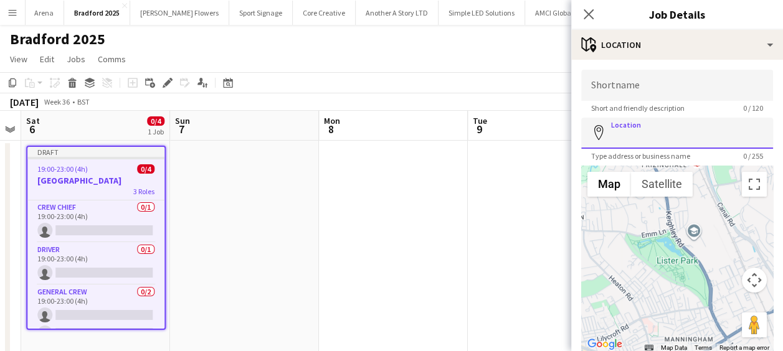
click at [666, 139] on input "Location" at bounding box center [677, 133] width 192 height 31
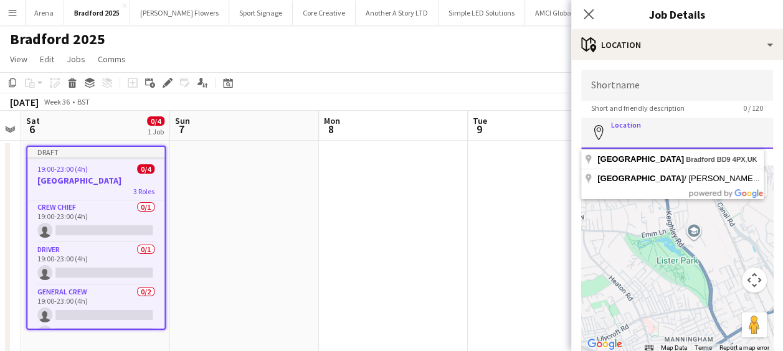
paste input "**********"
type input "**********"
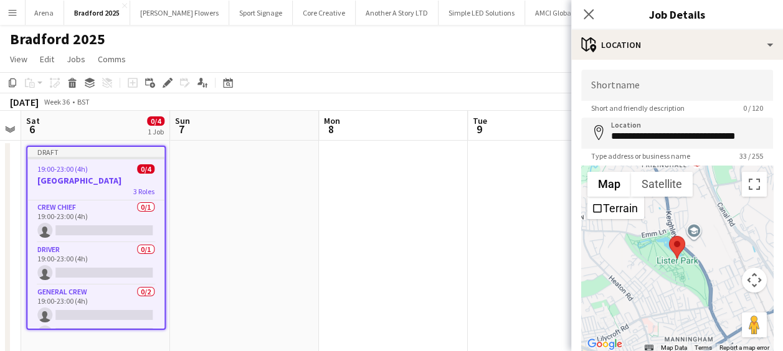
click at [112, 181] on h3 "[GEOGRAPHIC_DATA]" at bounding box center [95, 180] width 137 height 11
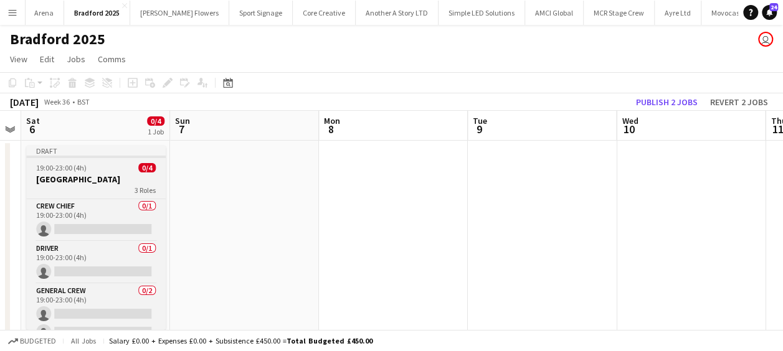
click at [135, 187] on span "3 Roles" at bounding box center [145, 190] width 21 height 9
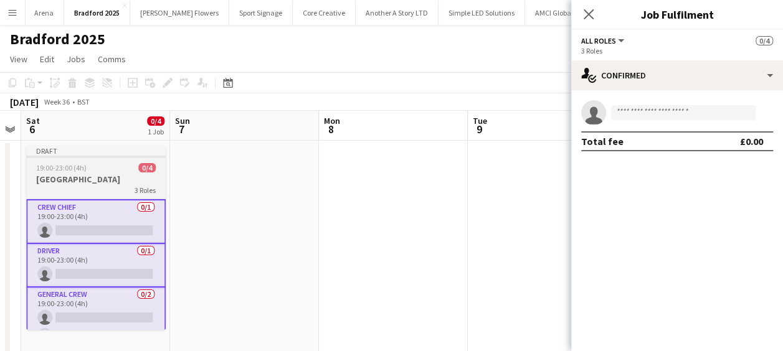
click at [101, 178] on h3 "[GEOGRAPHIC_DATA]" at bounding box center [96, 179] width 140 height 11
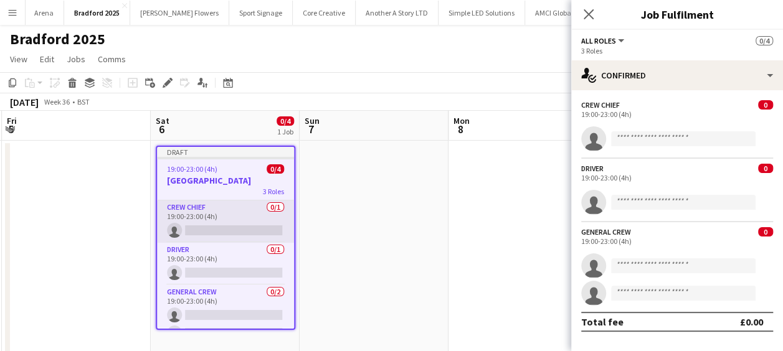
drag, startPoint x: 273, startPoint y: 213, endPoint x: 263, endPoint y: 214, distance: 10.6
click at [396, 214] on app-calendar-viewport "Tue 2 Wed 3 Thu 4 Fri 5 Sat 6 0/4 1 Job Sun 7 Mon 8 Tue 9 Wed 10 Thu 11 Fri 12 …" at bounding box center [391, 306] width 783 height 390
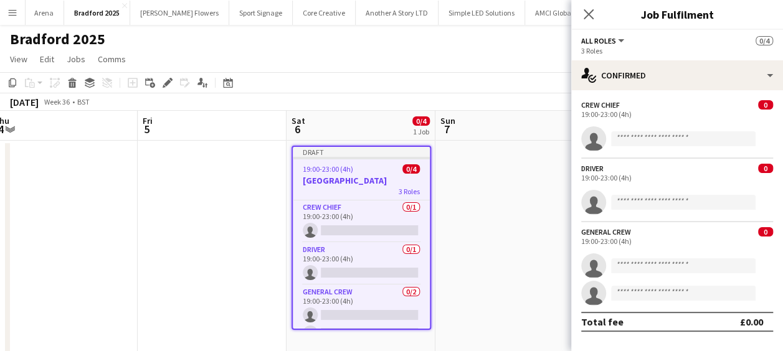
drag, startPoint x: 64, startPoint y: 214, endPoint x: 348, endPoint y: 212, distance: 284.0
click at [345, 212] on app-calendar-viewport "Tue 2 Wed 3 Thu 4 Fri 5 Sat 6 0/4 1 Job Sun 7 Mon 8 Tue 9 Wed 10 Thu 11 Fri 12 …" at bounding box center [391, 306] width 783 height 390
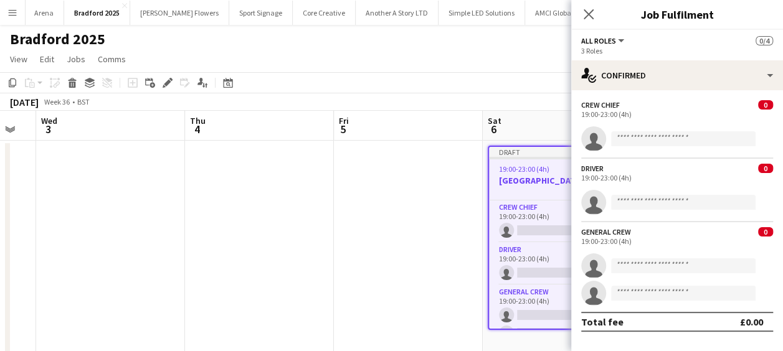
drag, startPoint x: 146, startPoint y: 226, endPoint x: 248, endPoint y: 222, distance: 102.2
click at [341, 220] on app-calendar-viewport "Mon 1 Tue 2 Wed 3 Thu 4 Fri 5 Sat 6 0/4 1 Job Sun 7 Mon 8 Tue 9 Wed 10 Thu 11 D…" at bounding box center [391, 306] width 783 height 390
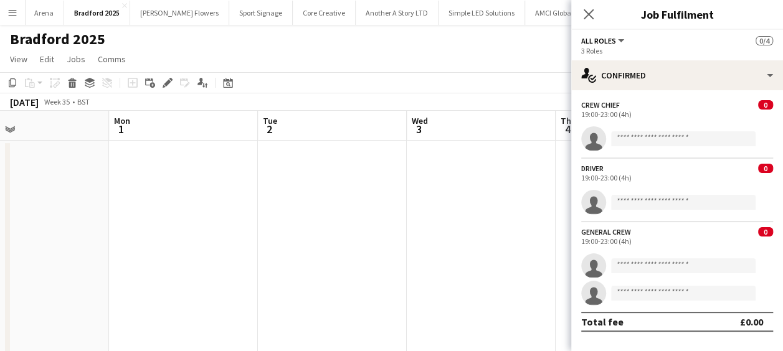
drag, startPoint x: 293, startPoint y: 217, endPoint x: 377, endPoint y: 215, distance: 84.7
click at [378, 214] on app-calendar-viewport "Fri 29 Sat 30 Sun 31 Mon 1 Tue 2 Wed 3 Thu 4 Fri 5 Sat 6 0/4 1 Job Sun 7 Mon 8 …" at bounding box center [391, 306] width 783 height 390
drag, startPoint x: 164, startPoint y: 220, endPoint x: 349, endPoint y: 218, distance: 185.0
click at [384, 216] on app-calendar-viewport "Fri 29 Sat 30 Sun 31 Mon 1 Tue 2 Wed 3 Thu 4 Fri 5 Sat 6 0/4 1 Job Sun 7 Mon 8 …" at bounding box center [391, 306] width 783 height 390
click at [407, 208] on app-calendar-viewport "Thu 28 Fri 29 Sat 30 Sun 31 Mon 1 Tue 2 Wed 3 Thu 4 Fri 5 Sat 6 0/4 1 Job Sun 7…" at bounding box center [391, 306] width 783 height 390
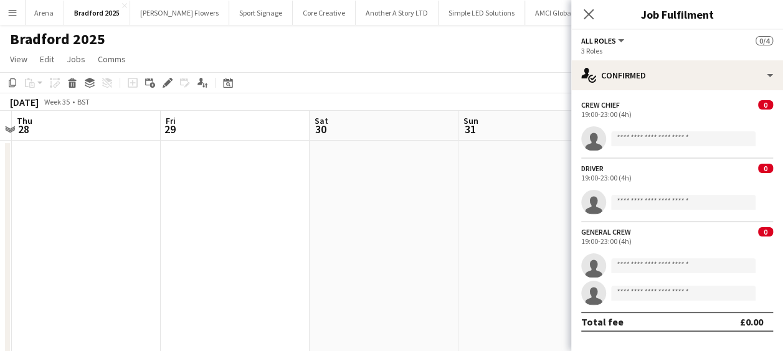
drag, startPoint x: 211, startPoint y: 214, endPoint x: 371, endPoint y: 207, distance: 159.6
click at [415, 202] on app-calendar-viewport "Tue 26 Wed 27 Thu 28 Fri 29 Sat 30 Sun 31 Mon 1 Tue 2 Wed 3 Thu 4 Fri 5" at bounding box center [391, 306] width 783 height 390
drag, startPoint x: 224, startPoint y: 212, endPoint x: 456, endPoint y: 209, distance: 232.3
click at [456, 209] on app-calendar-viewport "Sun 24 Mon 25 Tue 26 Wed 27 Thu 28 Fri 29 Sat 30 Sun 31 Mon 1 Tue 2 Wed 3" at bounding box center [391, 306] width 783 height 390
drag, startPoint x: 311, startPoint y: 212, endPoint x: 537, endPoint y: 213, distance: 225.5
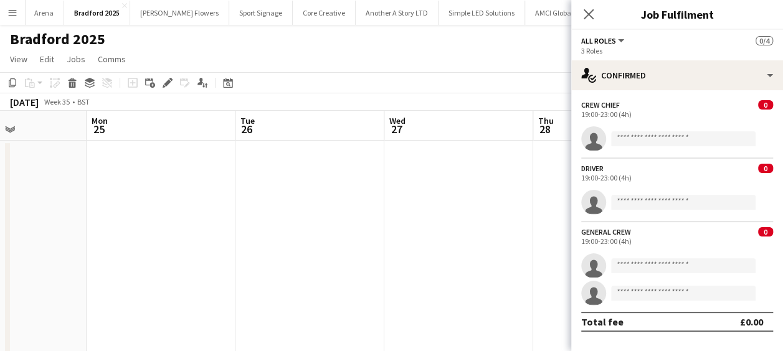
click at [537, 213] on app-calendar-viewport "Fri 22 6/6 2 Jobs Sat 23 6/6 2 Jobs Sun 24 Mon 25 Tue 26 Wed 27 Thu 28 Fri 29 S…" at bounding box center [391, 306] width 783 height 390
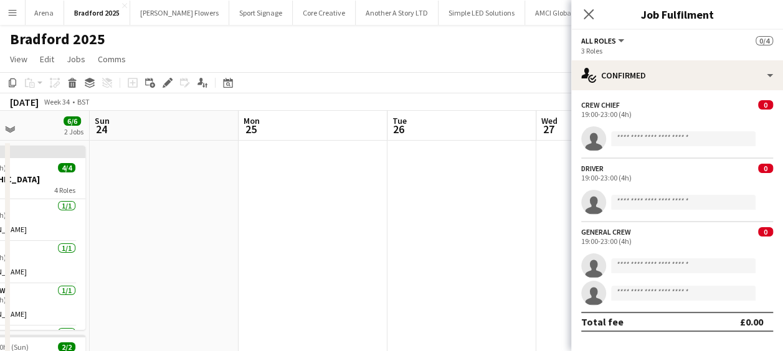
drag, startPoint x: 424, startPoint y: 202, endPoint x: 439, endPoint y: 206, distance: 15.4
click at [438, 206] on app-calendar-viewport "Thu 21 2/2 1 Job Fri 22 6/6 2 Jobs Sat 23 6/6 2 Jobs Sun 24 Mon 25 Tue 26 Wed 2…" at bounding box center [391, 306] width 783 height 390
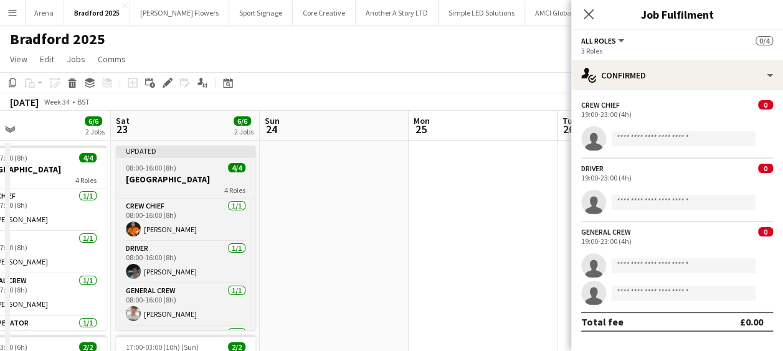
click at [186, 177] on h3 "[GEOGRAPHIC_DATA]" at bounding box center [186, 179] width 140 height 11
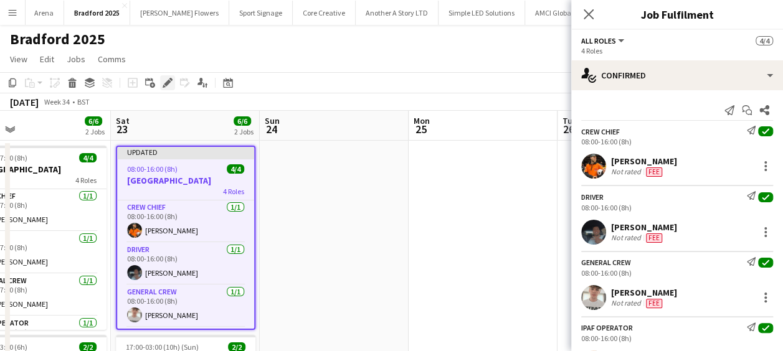
click at [167, 81] on icon at bounding box center [167, 83] width 7 height 7
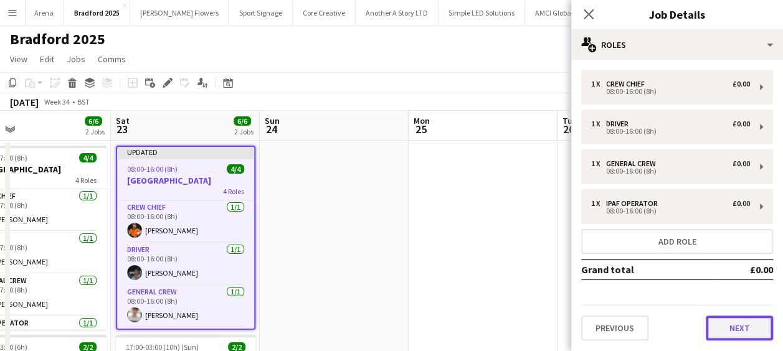
click at [725, 318] on button "Next" at bounding box center [739, 328] width 67 height 25
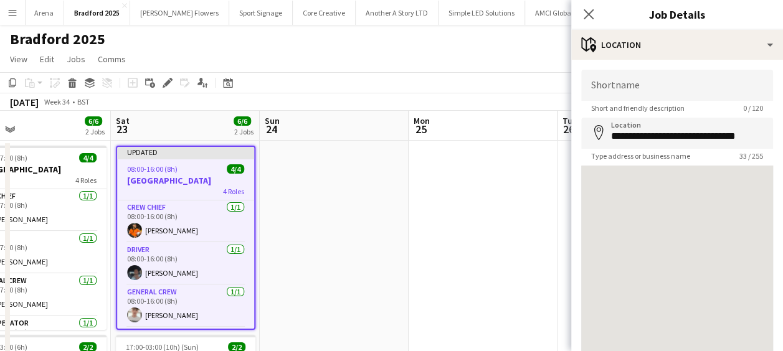
click at [347, 202] on app-date-cell at bounding box center [334, 321] width 149 height 360
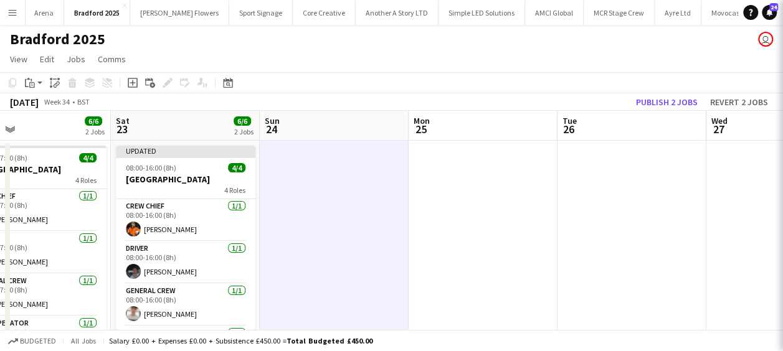
drag, startPoint x: 212, startPoint y: 206, endPoint x: 60, endPoint y: 202, distance: 152.6
click at [59, 203] on app-calendar-viewport "Wed 20 2/2 1 Job Thu 21 2/2 1 Job Fri 22 6/6 2 Jobs Sat 23 6/6 2 Jobs Sun 24 Mo…" at bounding box center [391, 306] width 783 height 390
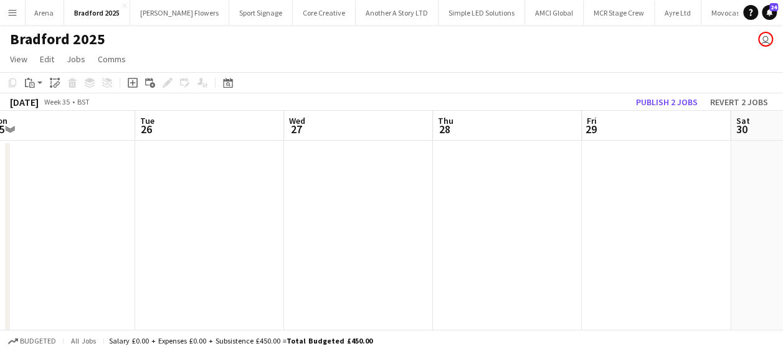
drag, startPoint x: 144, startPoint y: 206, endPoint x: 424, endPoint y: 206, distance: 279.0
click at [62, 206] on app-calendar-viewport "Fri 22 6/6 2 Jobs Sat 23 6/6 2 Jobs Sun 24 Mon 25 Tue 26 Wed 27 Thu 28 Fri 29 S…" at bounding box center [391, 306] width 783 height 390
drag, startPoint x: 191, startPoint y: 212, endPoint x: 438, endPoint y: 211, distance: 247.9
click at [185, 212] on app-calendar-viewport "Sun 24 Mon 25 Tue 26 Wed 27 Thu 28 Fri 29 Sat 30 Sun 31 Mon 1 Tue 2 Wed 3" at bounding box center [391, 306] width 783 height 390
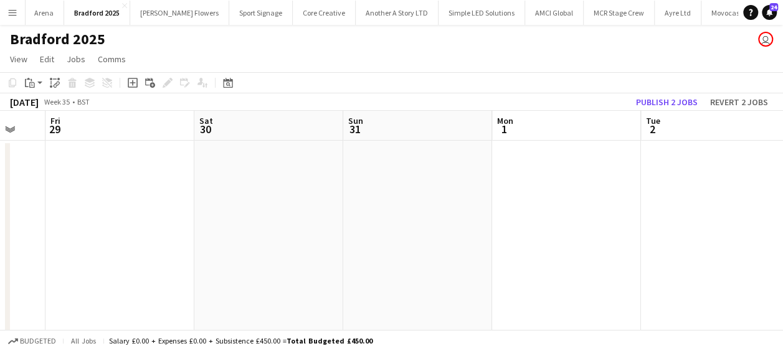
click at [116, 211] on app-calendar-viewport "Tue 26 Wed 27 Thu 28 Fri 29 Sat 30 Sun 31 Mon 1 Tue 2 Wed 3 Thu 4 Fri 5" at bounding box center [391, 306] width 783 height 390
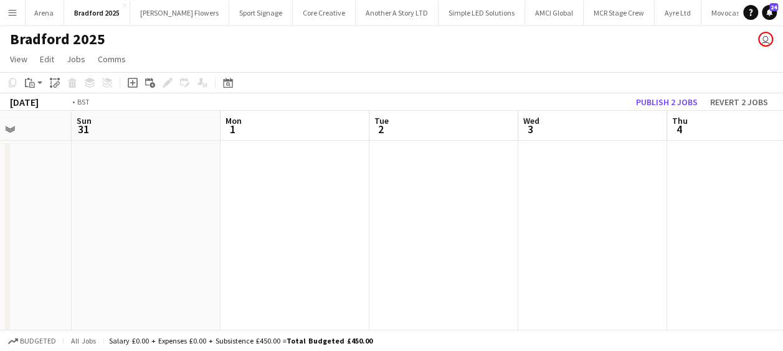
drag, startPoint x: 415, startPoint y: 209, endPoint x: 319, endPoint y: 210, distance: 95.9
click at [103, 209] on app-calendar-viewport "Thu 28 Fri 29 Sat 30 Sun 31 Mon 1 Tue 2 Wed 3 Thu 4 Fri 5 Sat 6 0/4 1 Job Sun 7…" at bounding box center [391, 306] width 783 height 390
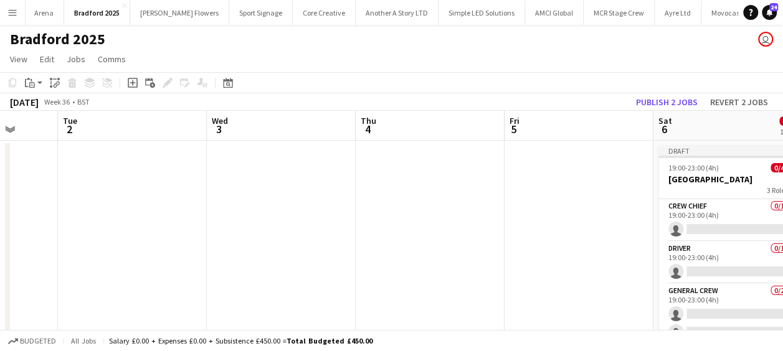
drag, startPoint x: 123, startPoint y: 211, endPoint x: 207, endPoint y: 211, distance: 84.1
click at [112, 211] on app-calendar-viewport "Sat 30 Sun 31 Mon 1 Tue 2 Wed 3 Thu 4 Fri 5 Sat 6 0/4 1 Job Sun 7 Mon 8 Tue 9 D…" at bounding box center [391, 306] width 783 height 390
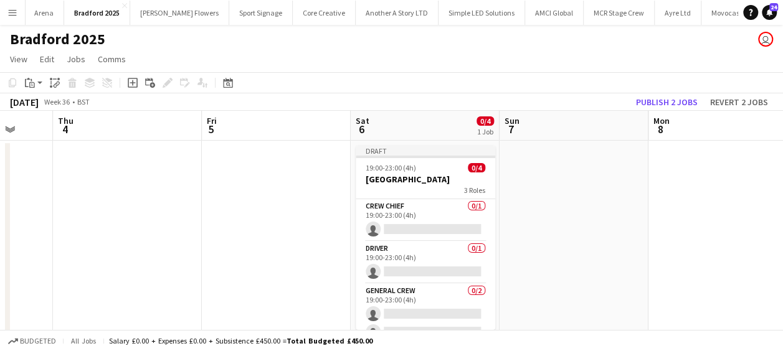
click at [14, 206] on app-calendar-viewport "Mon 1 Tue 2 Wed 3 Thu 4 Fri 5 Sat 6 0/4 1 Job Sun 7 Mon 8 Tue 9 Wed 10 Thu 11 D…" at bounding box center [391, 306] width 783 height 390
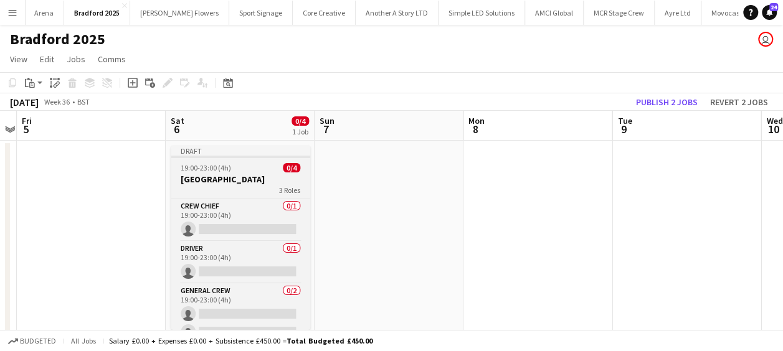
click at [176, 168] on div "19:00-23:00 (4h) 0/4" at bounding box center [241, 167] width 140 height 9
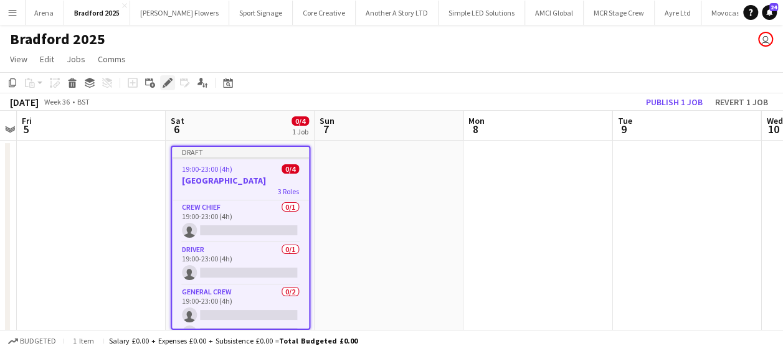
click at [163, 79] on icon "Edit" at bounding box center [168, 83] width 10 height 10
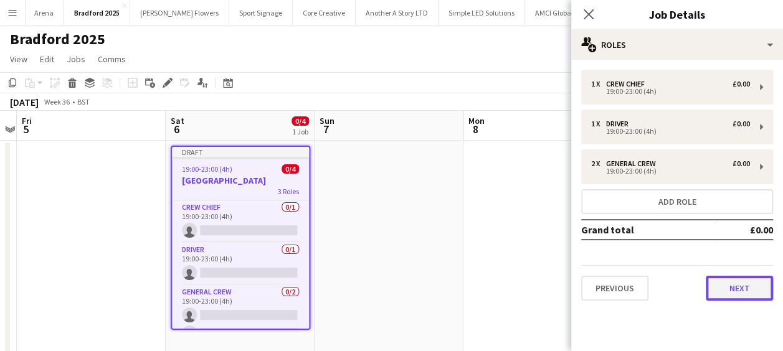
click at [761, 292] on button "Next" at bounding box center [739, 288] width 67 height 25
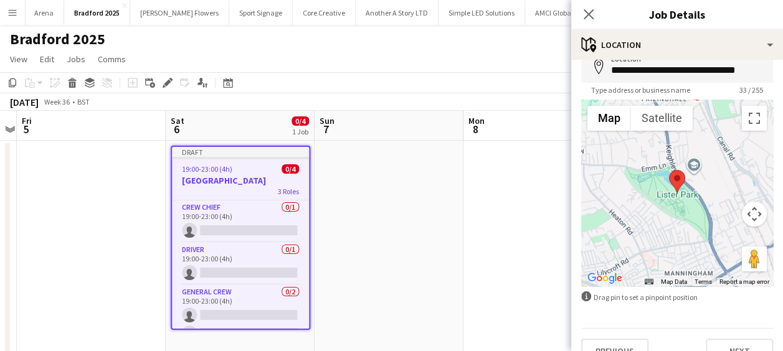
scroll to position [88, 0]
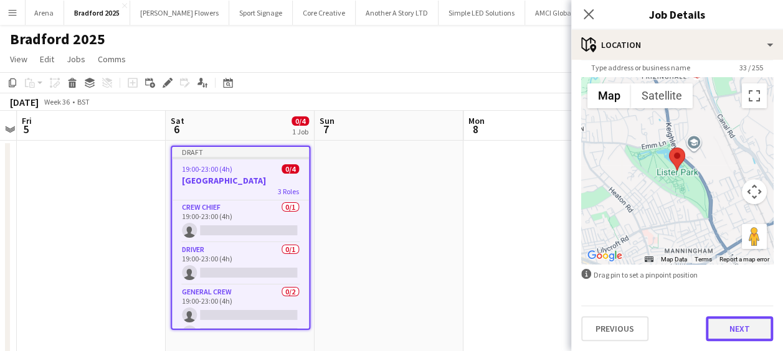
click at [730, 328] on button "Next" at bounding box center [739, 328] width 67 height 25
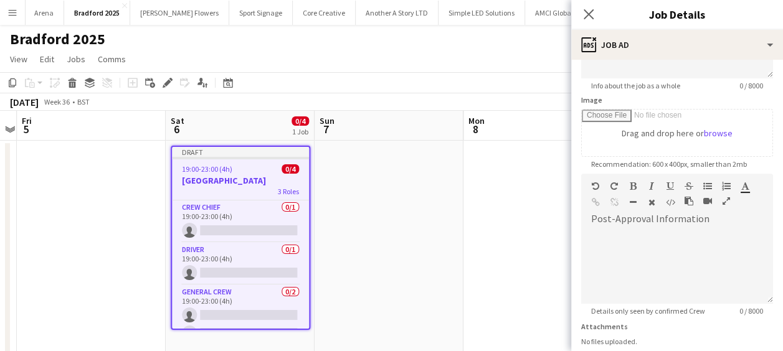
scroll to position [187, 0]
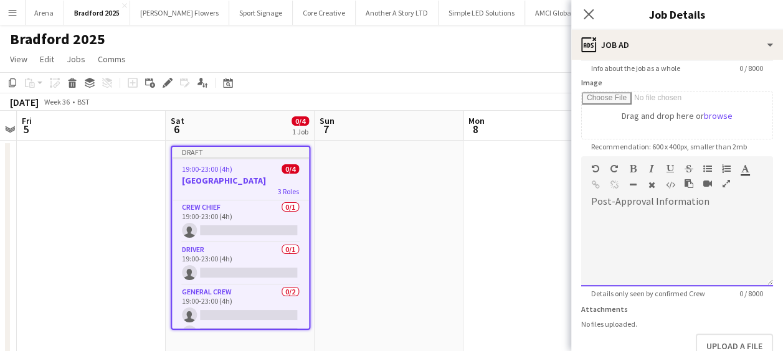
click at [644, 208] on div at bounding box center [677, 244] width 192 height 83
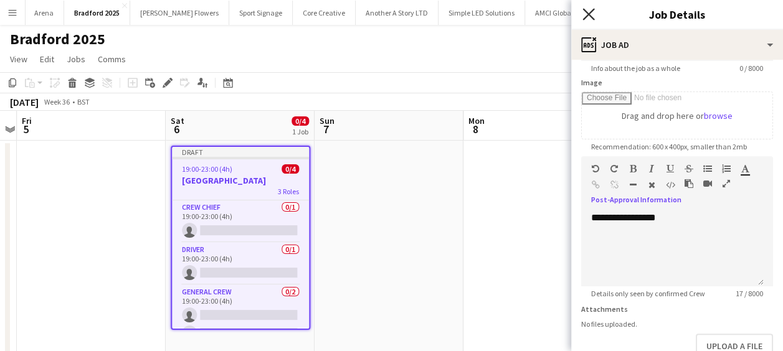
click at [592, 13] on icon "Close pop-in" at bounding box center [588, 14] width 12 height 12
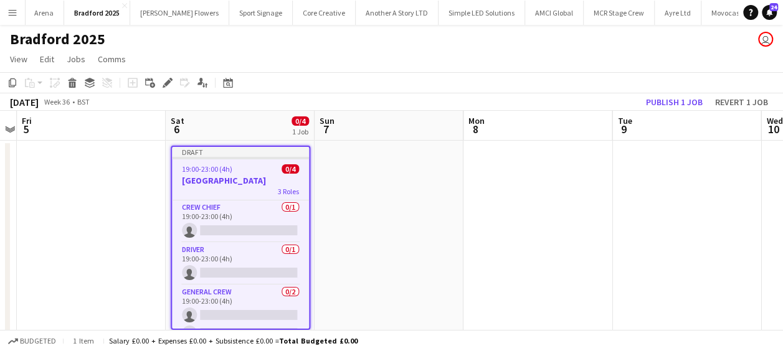
drag, startPoint x: 539, startPoint y: 244, endPoint x: 626, endPoint y: 144, distance: 132.0
click at [539, 243] on app-date-cell at bounding box center [537, 321] width 149 height 360
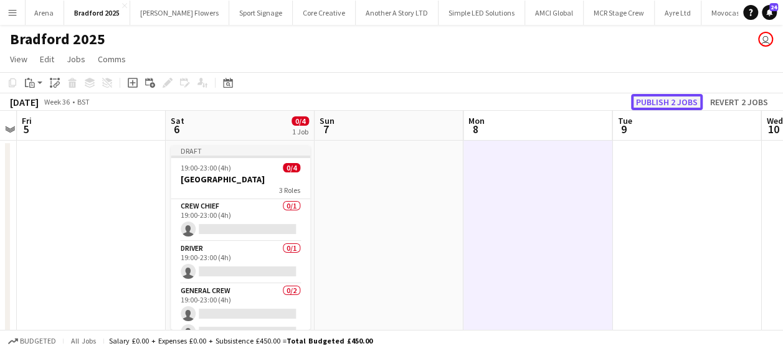
click at [659, 100] on button "Publish 2 jobs" at bounding box center [667, 102] width 72 height 16
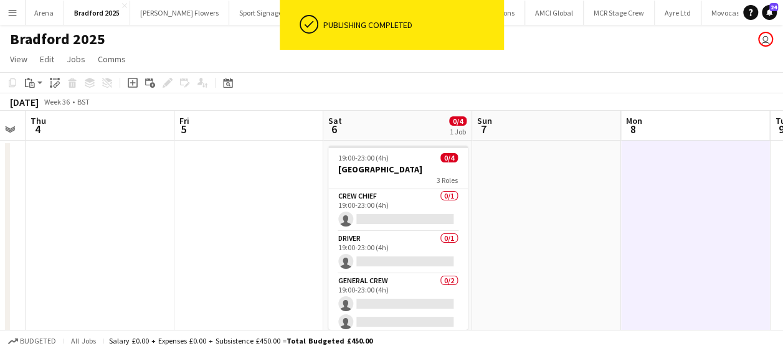
drag, startPoint x: 490, startPoint y: 214, endPoint x: 595, endPoint y: 214, distance: 105.9
click at [602, 214] on app-calendar-viewport "Mon 1 Tue 2 Wed 3 Thu 4 Fri 5 Sat 6 0/4 1 Job Sun 7 Mon 8 Tue 9 Wed 10 Thu 11 1…" at bounding box center [391, 306] width 783 height 390
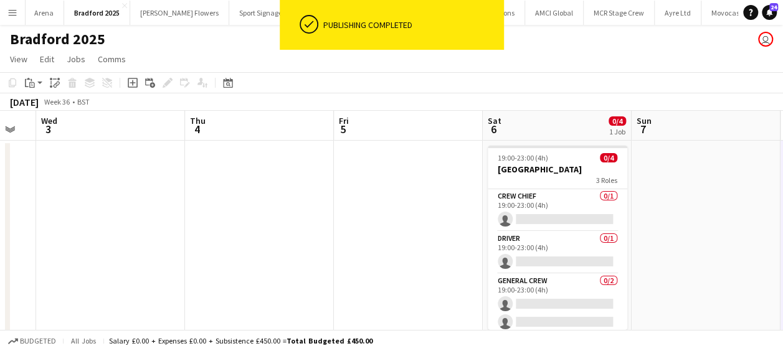
drag, startPoint x: 231, startPoint y: 211, endPoint x: 506, endPoint y: 211, distance: 274.7
click at [509, 211] on app-calendar-viewport "Mon 1 Tue 2 Wed 3 Thu 4 Fri 5 Sat 6 0/4 1 Job Sun 7 Mon 8 Tue 9 Wed 10 Thu 11 1…" at bounding box center [391, 306] width 783 height 390
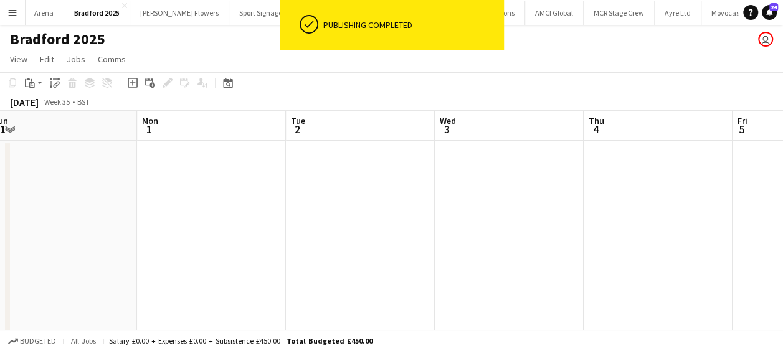
drag, startPoint x: 281, startPoint y: 214, endPoint x: 301, endPoint y: 212, distance: 20.7
click at [542, 213] on app-calendar-viewport "Fri 29 Sat 30 Sun 31 Mon 1 Tue 2 Wed 3 Thu 4 Fri 5 Sat 6 0/4 1 Job Sun 7 Mon 8 …" at bounding box center [391, 306] width 783 height 390
drag, startPoint x: 473, startPoint y: 198, endPoint x: 456, endPoint y: 204, distance: 18.3
click at [506, 196] on app-calendar-viewport "Fri 29 Sat 30 Sun 31 Mon 1 Tue 2 Wed 3 Thu 4 Fri 5 Sat 6 0/4 1 Job Sun 7 Mon 8 …" at bounding box center [391, 306] width 783 height 390
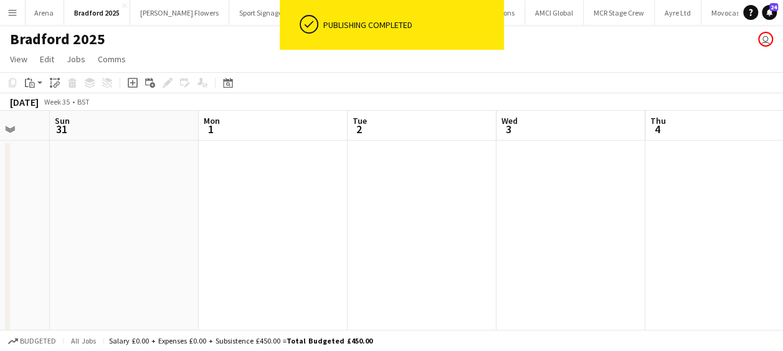
drag, startPoint x: 355, startPoint y: 216, endPoint x: 562, endPoint y: 219, distance: 206.8
click at [562, 219] on app-calendar-viewport "Thu 28 Fri 29 Sat 30 Sun 31 Mon 1 Tue 2 Wed 3 Thu 4 Fri 5 Sat 6 0/4 1 Job Sun 7…" at bounding box center [391, 306] width 783 height 390
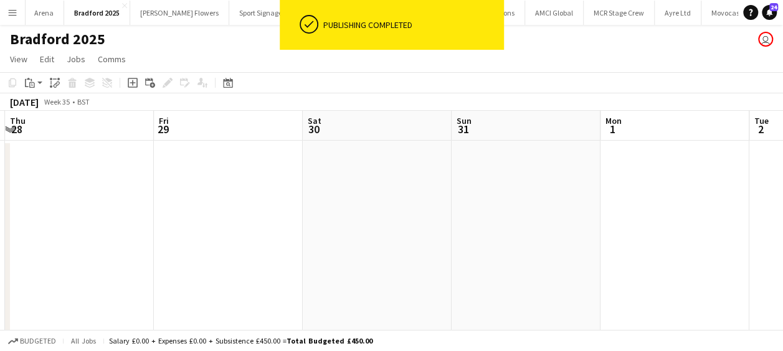
drag, startPoint x: 348, startPoint y: 219, endPoint x: 607, endPoint y: 210, distance: 259.3
click at [607, 210] on app-calendar-viewport "Tue 26 Wed 27 Thu 28 Fri 29 Sat 30 Sun 31 Mon 1 Tue 2 Wed 3 Thu 4 Fri 5" at bounding box center [391, 306] width 783 height 390
